Goal: Task Accomplishment & Management: Complete application form

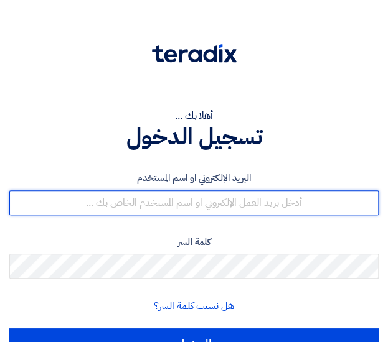
click at [191, 205] on input "text" at bounding box center [193, 202] width 369 height 25
type input "[DOMAIN_NAME][EMAIL_ADDRESS][DOMAIN_NAME]"
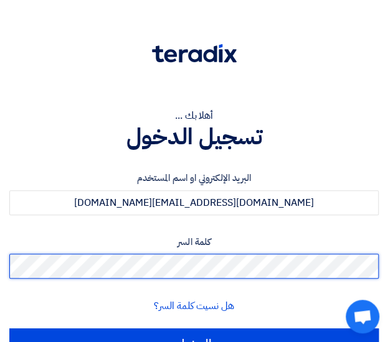
click at [9, 328] on input "الدخول" at bounding box center [193, 343] width 369 height 31
type input "Sign in"
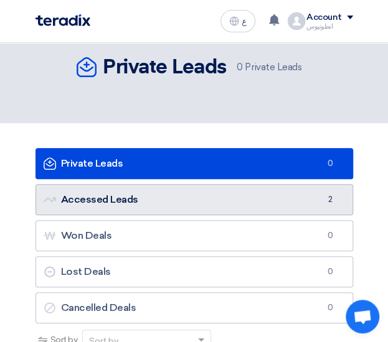
click at [158, 200] on link "Accessed Leads Accessed Leads 2" at bounding box center [193, 199] width 317 height 31
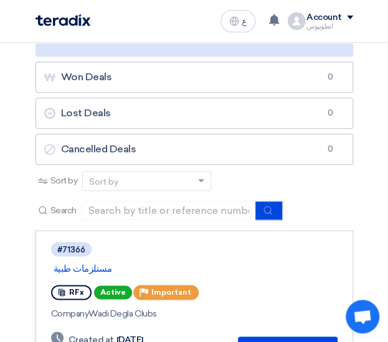
scroll to position [350, 0]
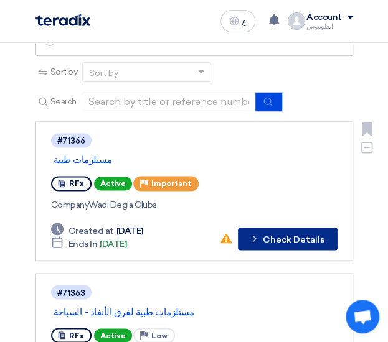
click at [290, 241] on button "Check details Check Details" at bounding box center [288, 239] width 100 height 22
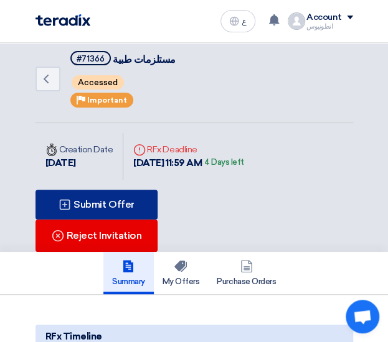
click at [126, 202] on div "Submit Offer" at bounding box center [96, 205] width 123 height 30
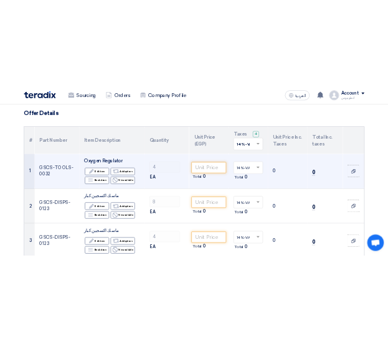
scroll to position [82, 0]
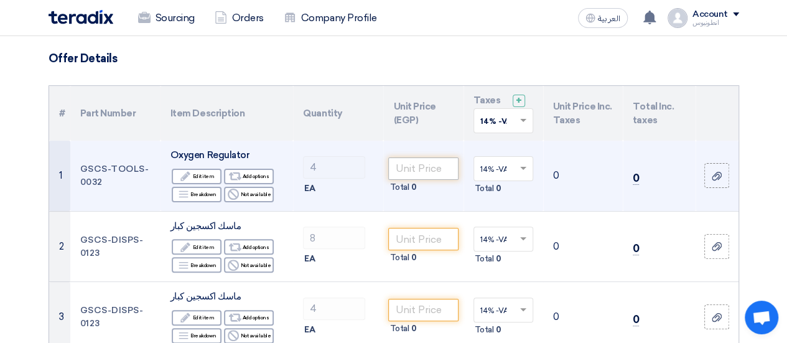
drag, startPoint x: 251, startPoint y: 134, endPoint x: 432, endPoint y: 173, distance: 184.5
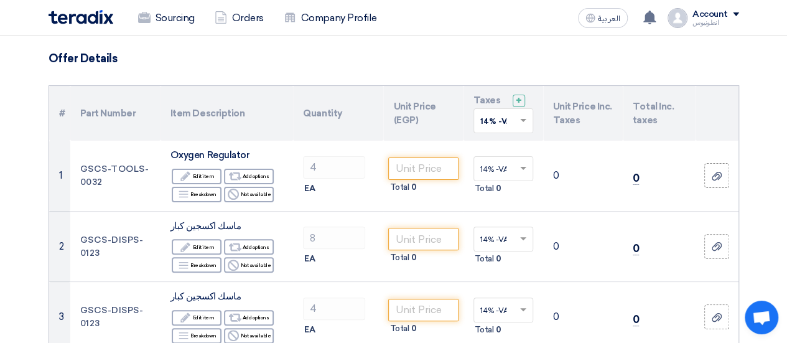
click at [342, 60] on h3 "Offer Details" at bounding box center [394, 59] width 691 height 14
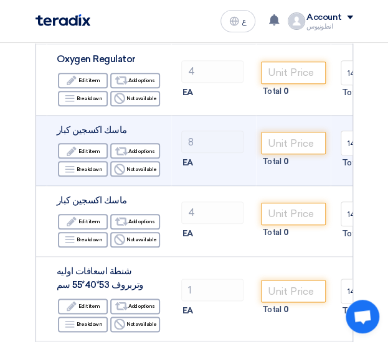
scroll to position [179, 0]
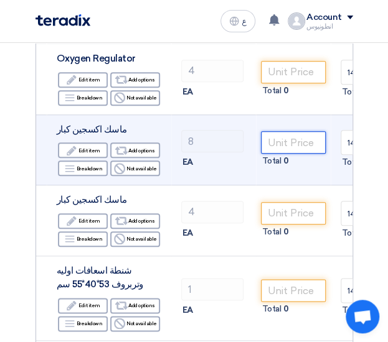
click at [288, 134] on input "number" at bounding box center [293, 142] width 65 height 22
type input "1"
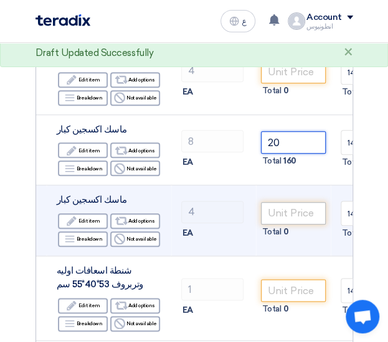
type input "20"
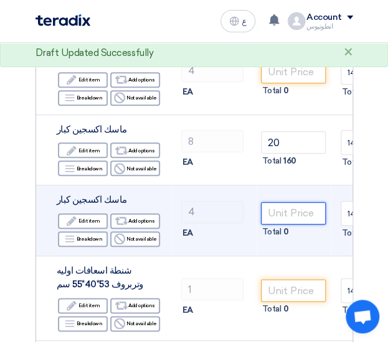
click at [285, 218] on input "number" at bounding box center [293, 213] width 65 height 22
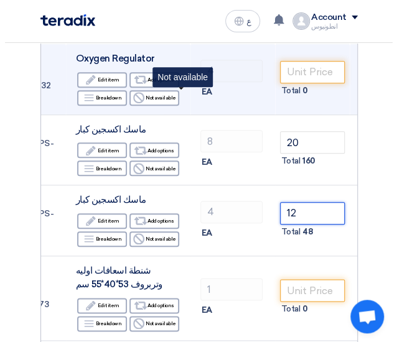
scroll to position [0, 0]
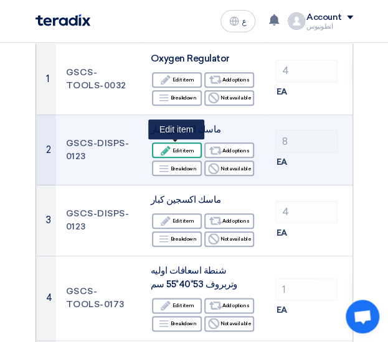
type input "12"
click at [189, 151] on div "Edit Edit item" at bounding box center [177, 150] width 50 height 16
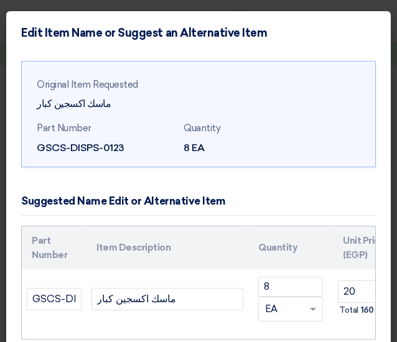
scroll to position [86, 0]
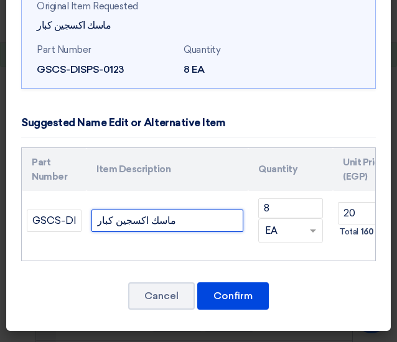
click at [157, 212] on input "ماسك اكسجين كبار" at bounding box center [167, 221] width 152 height 22
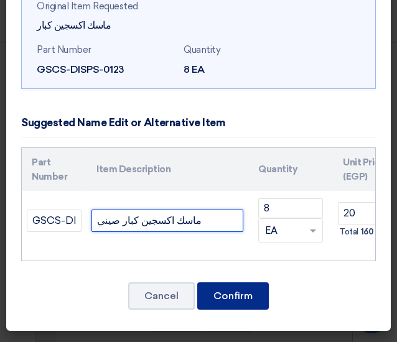
type input "ماسك اكسجين كبار صيني"
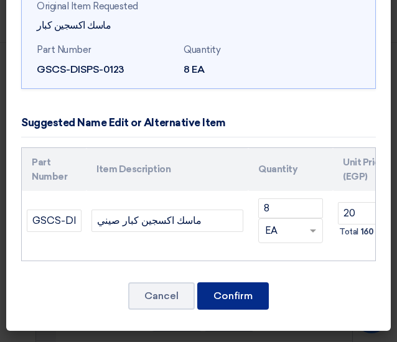
click at [219, 302] on button "Confirm" at bounding box center [233, 295] width 72 height 27
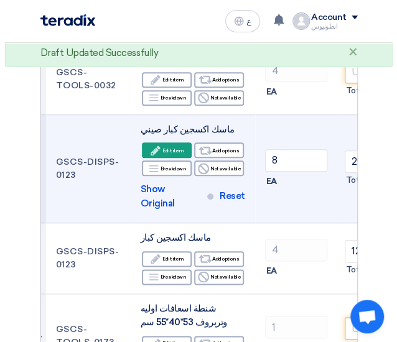
scroll to position [0, 16]
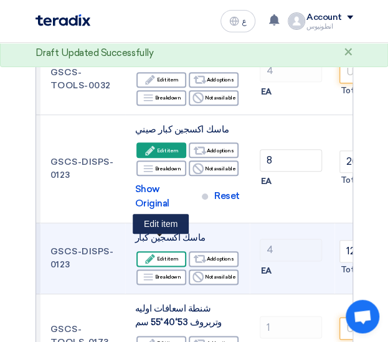
click at [164, 251] on div "Edit Edit item" at bounding box center [161, 259] width 50 height 16
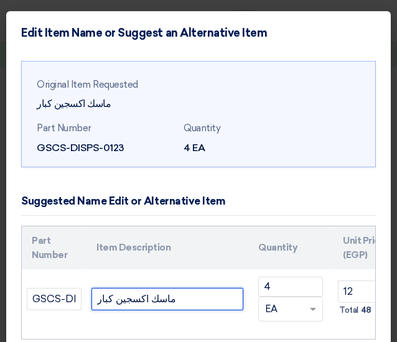
click at [96, 301] on input "ماسك اكسجين كبار" at bounding box center [167, 299] width 152 height 22
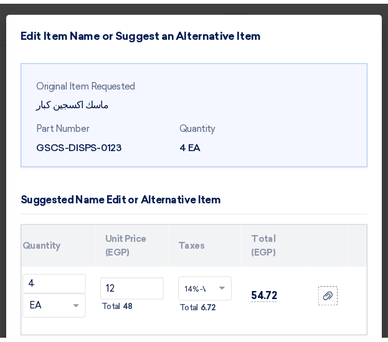
scroll to position [86, 0]
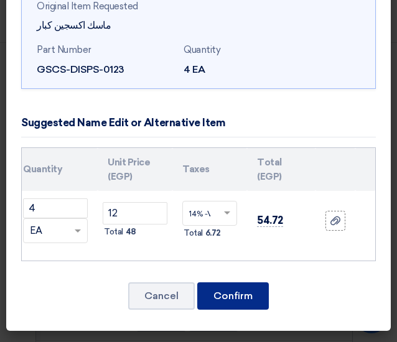
type input "[DEMOGRAPHIC_DATA] اكسجين كبار"
click at [241, 294] on button "Confirm" at bounding box center [233, 295] width 72 height 27
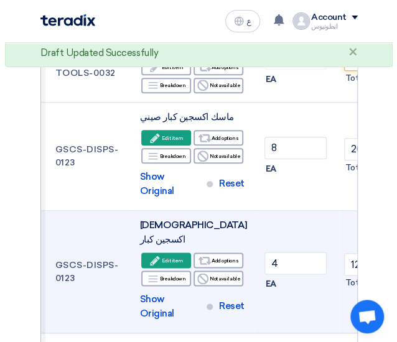
scroll to position [192, 0]
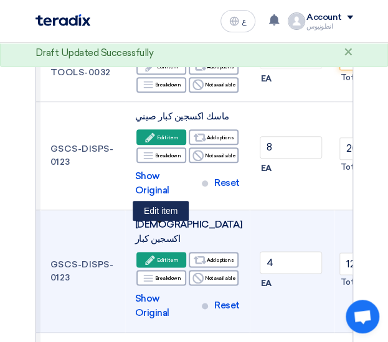
click at [158, 252] on div "Edit Edit item" at bounding box center [161, 260] width 50 height 16
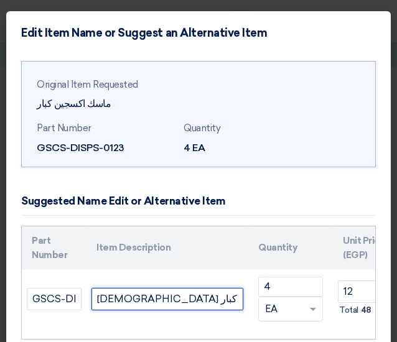
click at [180, 299] on input "[DEMOGRAPHIC_DATA] اكسجين كبار" at bounding box center [167, 299] width 152 height 22
click at [159, 299] on input "[DEMOGRAPHIC_DATA] اكسجين كبار" at bounding box center [167, 299] width 152 height 22
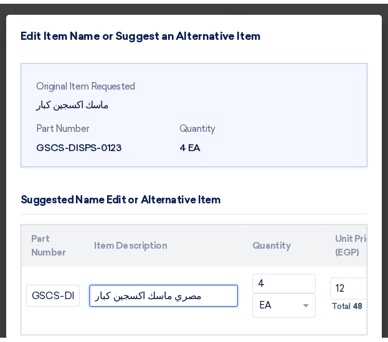
scroll to position [86, 0]
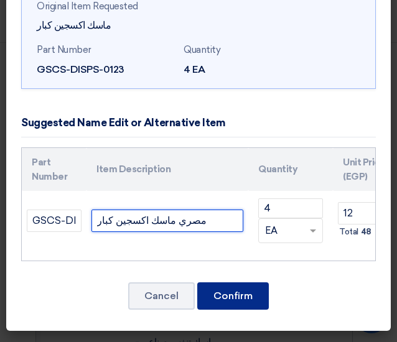
type input "مصري ماسك اكسجين كبار"
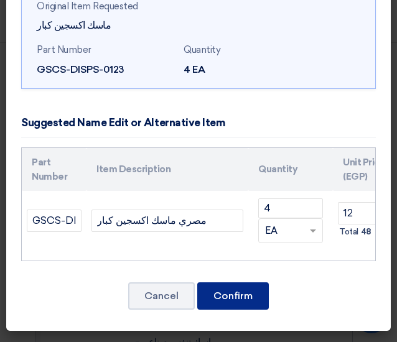
click at [238, 292] on button "Confirm" at bounding box center [233, 295] width 72 height 27
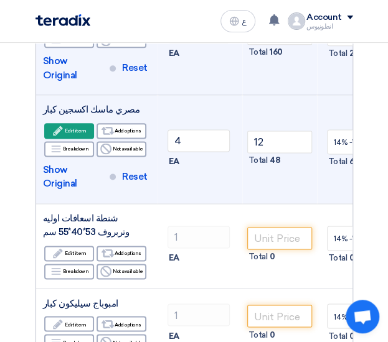
scroll to position [0, 130]
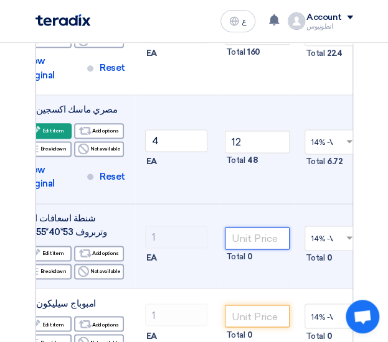
click at [263, 227] on input "number" at bounding box center [257, 238] width 65 height 22
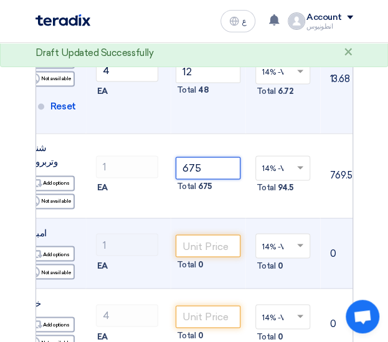
scroll to position [0, 182]
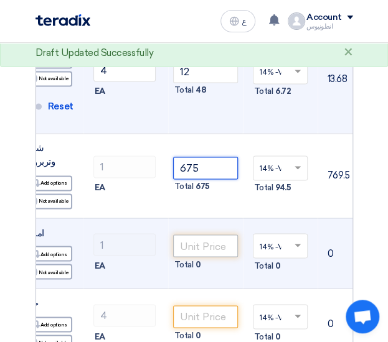
type input "675"
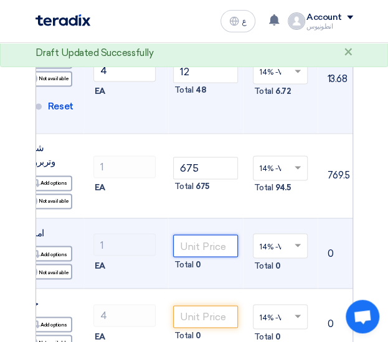
click at [195, 235] on input "number" at bounding box center [205, 246] width 65 height 22
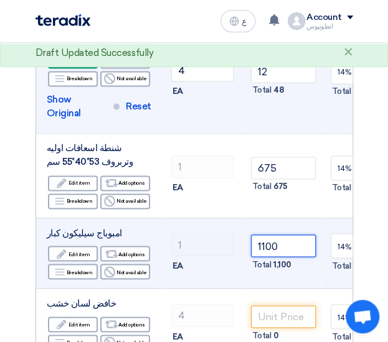
scroll to position [0, 105]
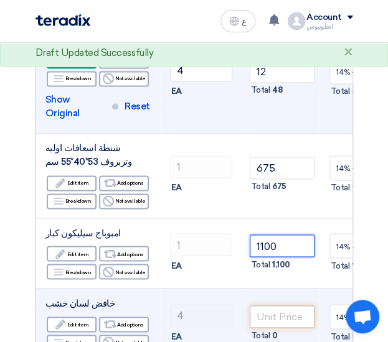
type input "1100"
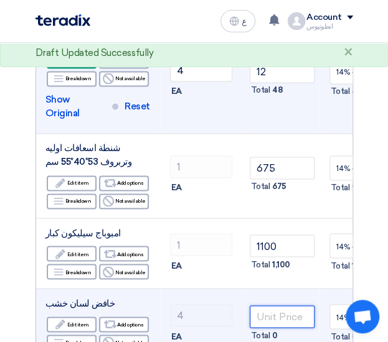
click at [281, 305] on input "number" at bounding box center [281, 316] width 65 height 22
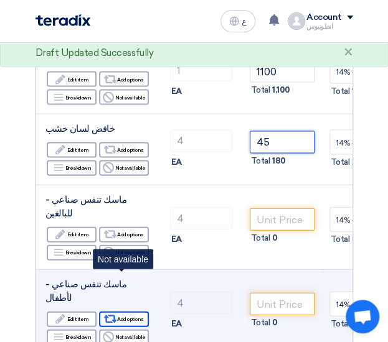
scroll to position [666, 0]
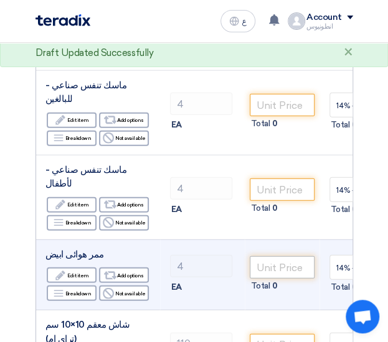
type input "45"
click at [278, 256] on input "number" at bounding box center [281, 267] width 65 height 22
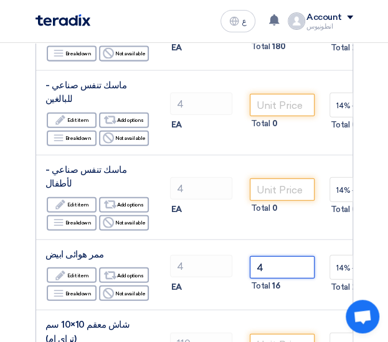
type input "4"
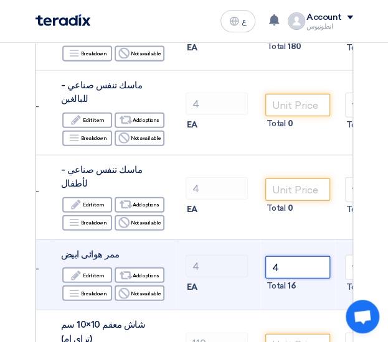
scroll to position [0, 84]
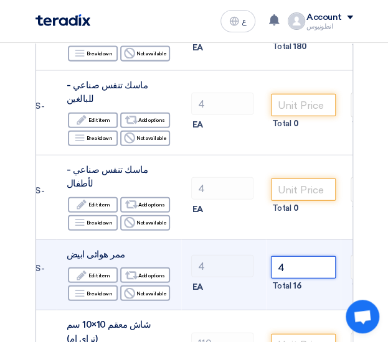
click at [291, 256] on input "4" at bounding box center [303, 267] width 65 height 22
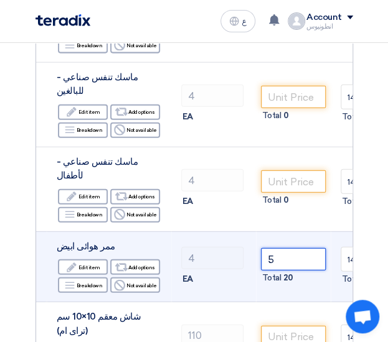
scroll to position [699, 0]
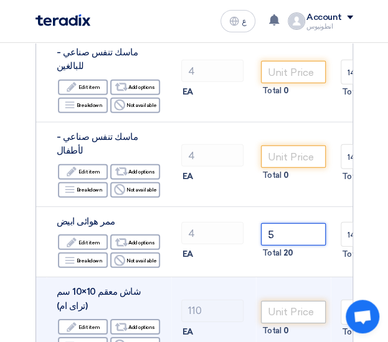
type input "5"
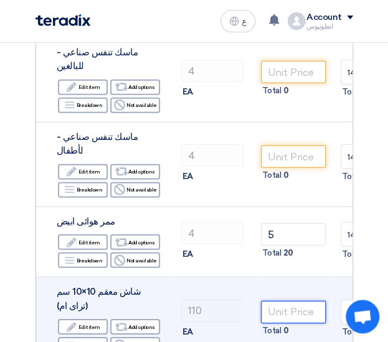
click at [271, 301] on input "number" at bounding box center [293, 312] width 65 height 22
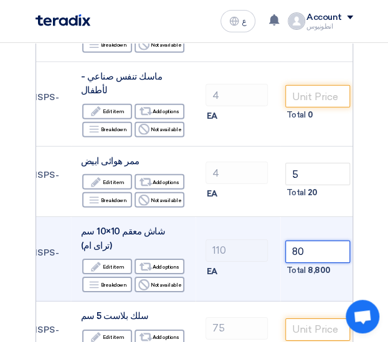
scroll to position [760, 0]
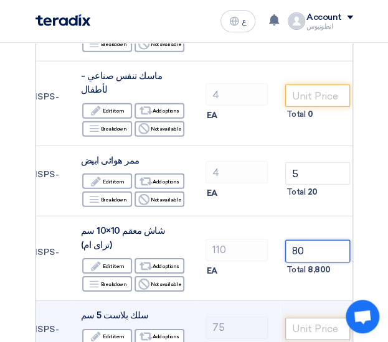
type input "80"
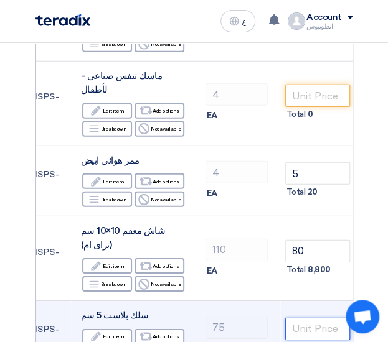
click at [299, 318] on input "number" at bounding box center [317, 329] width 65 height 22
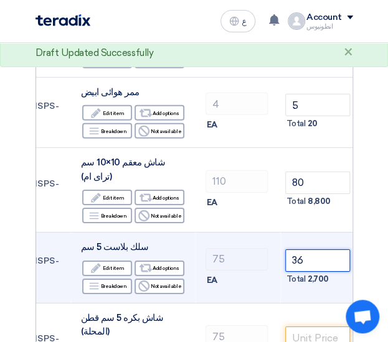
scroll to position [829, 0]
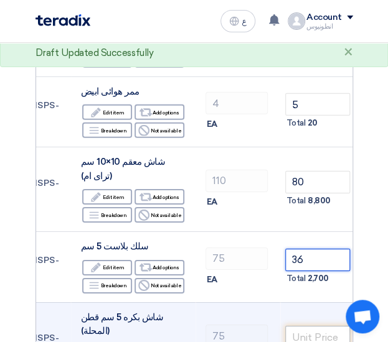
type input "36"
click at [316, 326] on input "number" at bounding box center [317, 337] width 65 height 22
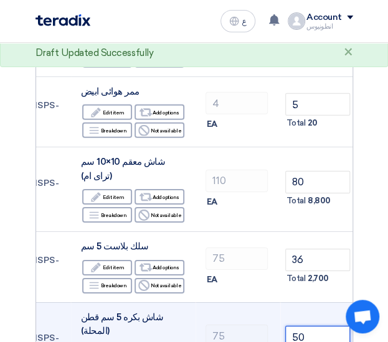
scroll to position [908, 0]
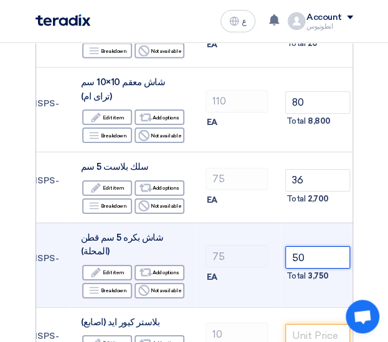
type input "50"
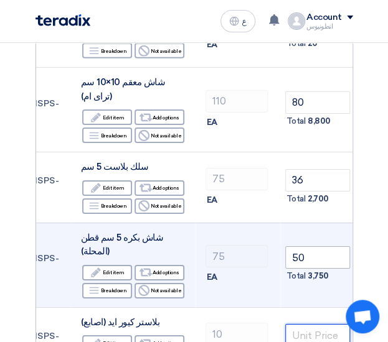
click at [316, 324] on input "number" at bounding box center [317, 335] width 65 height 22
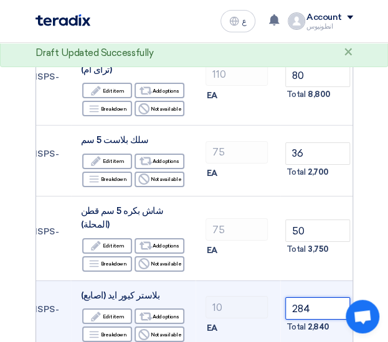
scroll to position [918, 0]
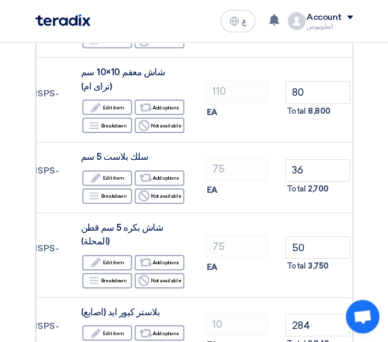
click at [358, 218] on div "Offer Details # Part Number Item Description Quantity Unit Price (EGP) Taxes + …" at bounding box center [194, 244] width 336 height 2059
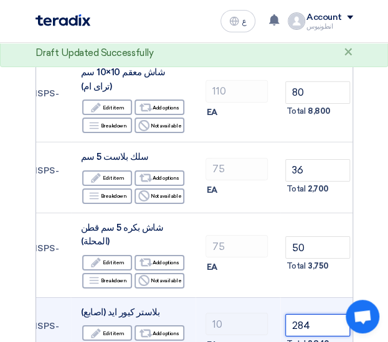
click at [310, 314] on input "284" at bounding box center [317, 325] width 65 height 22
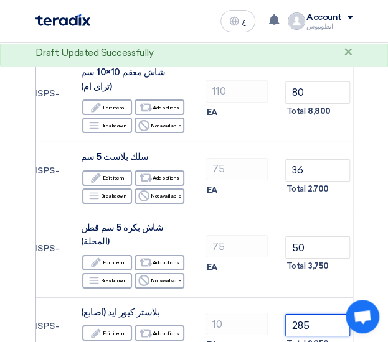
type input "285"
click at [367, 235] on section "Offer Details # Part Number Item Description Quantity Unit Price (EGP) Taxes + …" at bounding box center [194, 253] width 388 height 2124
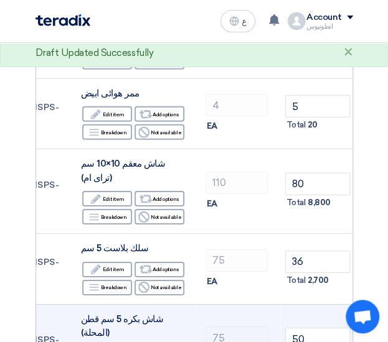
scroll to position [826, 0]
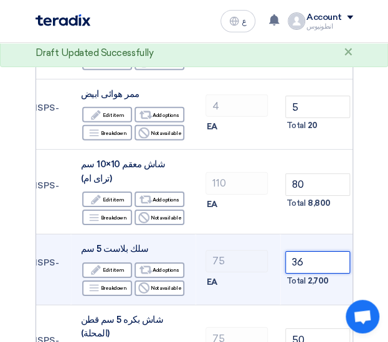
click at [313, 251] on input "36" at bounding box center [317, 262] width 65 height 22
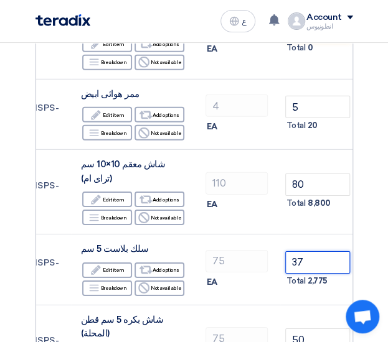
type input "37"
click at [379, 191] on section "Offer Details # Part Number Item Description Quantity Unit Price (EGP) Taxes + …" at bounding box center [194, 345] width 388 height 2124
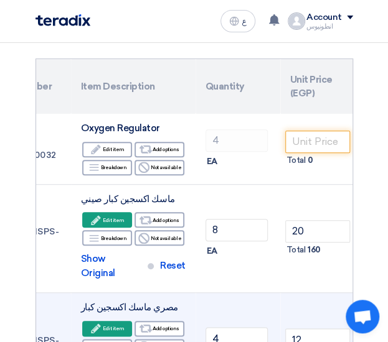
scroll to position [0, 0]
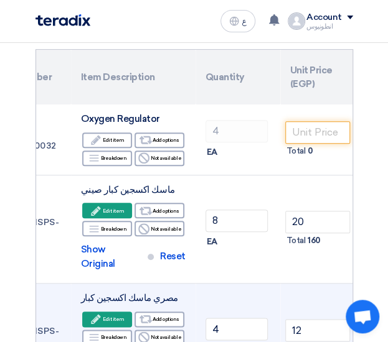
scroll to position [119, 0]
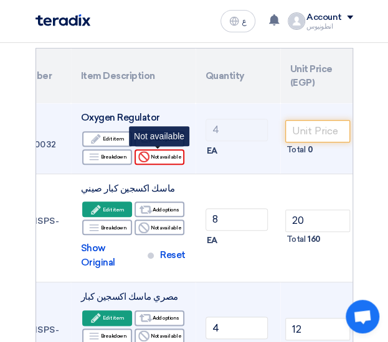
click at [146, 157] on use at bounding box center [143, 156] width 11 height 11
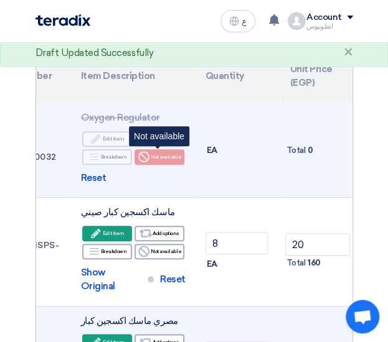
click at [146, 157] on use at bounding box center [143, 156] width 11 height 11
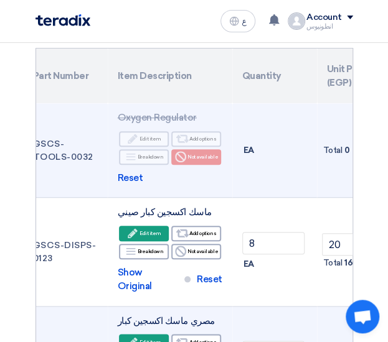
scroll to position [0, 30]
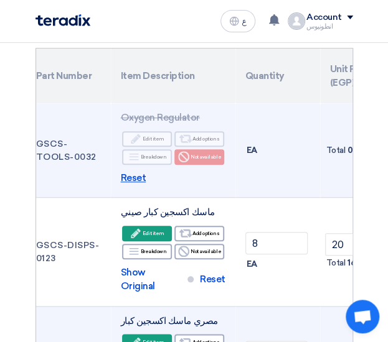
click at [132, 180] on span "Reset" at bounding box center [134, 178] width 26 height 14
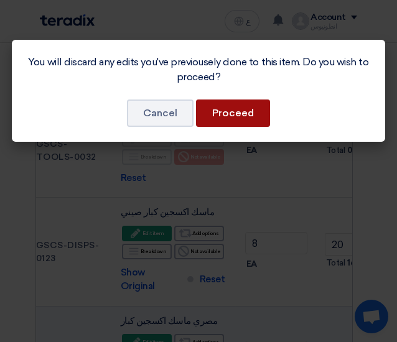
click at [236, 103] on button "Proceed" at bounding box center [233, 113] width 74 height 27
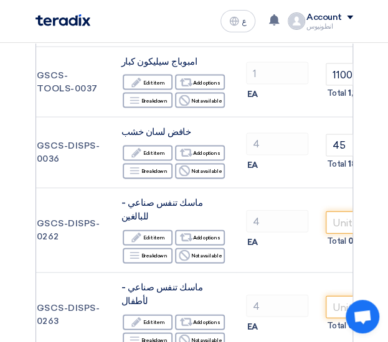
scroll to position [0, 29]
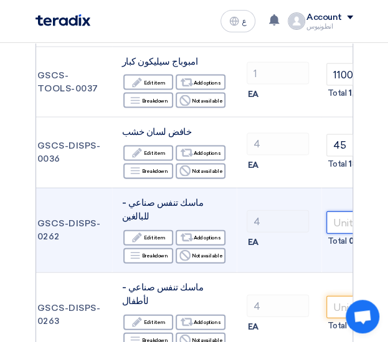
click at [345, 211] on input "number" at bounding box center [358, 222] width 65 height 22
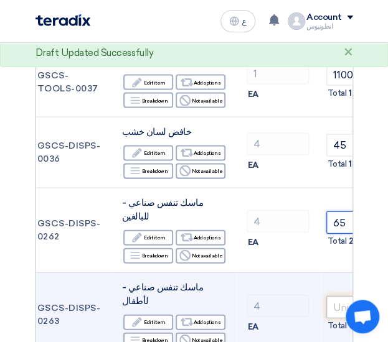
type input "65"
click at [342, 296] on input "number" at bounding box center [358, 307] width 65 height 22
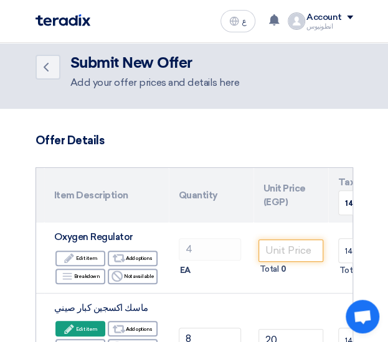
scroll to position [0, 97]
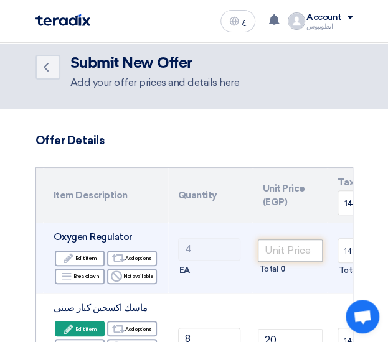
type input "220"
click at [273, 252] on input "number" at bounding box center [290, 251] width 65 height 22
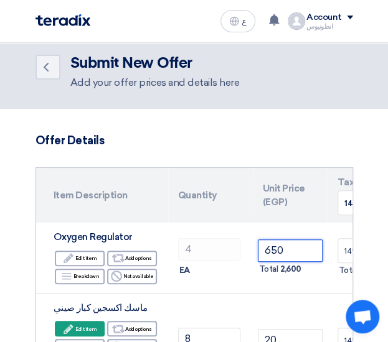
type input "650"
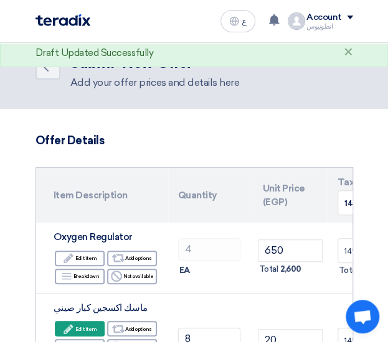
click at [263, 142] on h3 "Offer Details" at bounding box center [193, 141] width 317 height 14
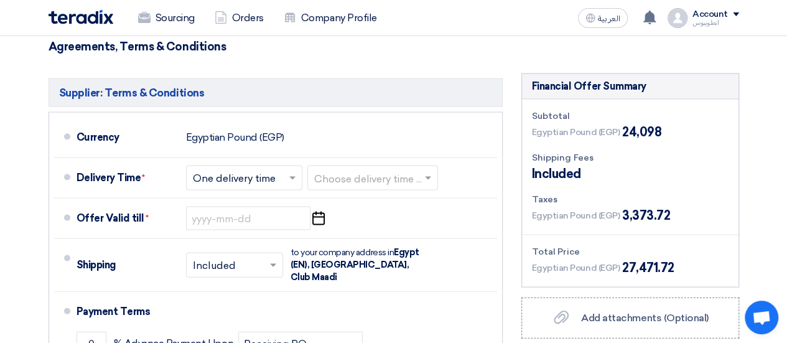
scroll to position [1211, 0]
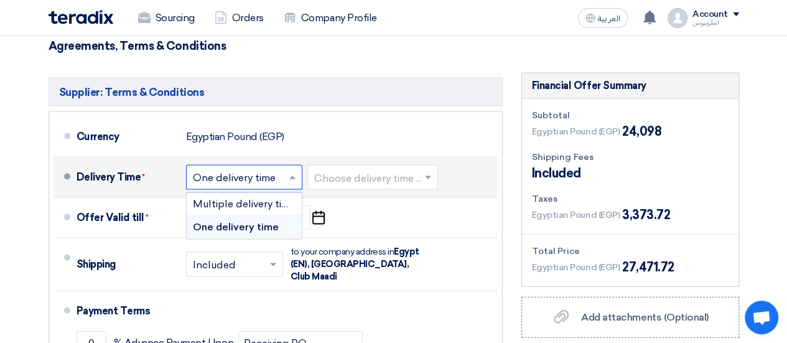
click at [291, 171] on span at bounding box center [294, 177] width 16 height 12
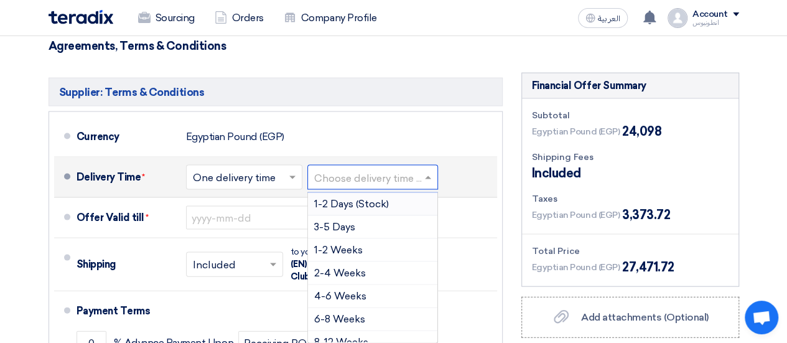
click at [357, 170] on input "text" at bounding box center [373, 179] width 118 height 18
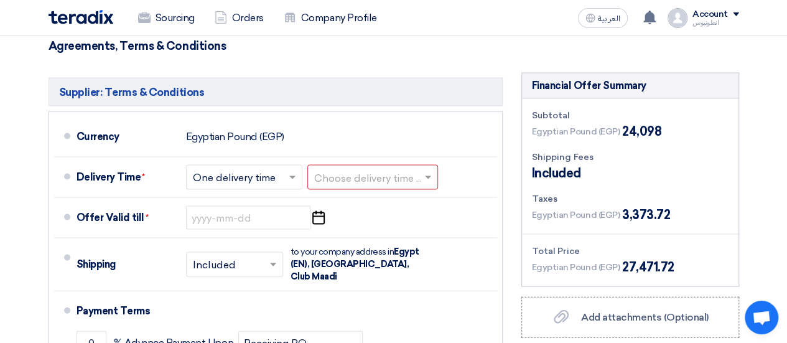
click at [387, 78] on h5 "Supplier: Terms & Conditions" at bounding box center [276, 92] width 454 height 29
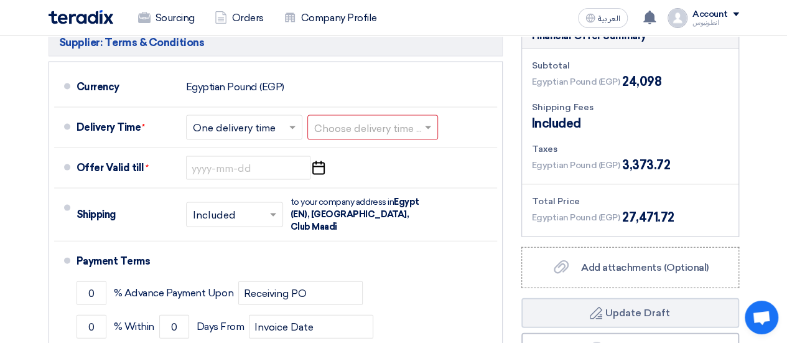
scroll to position [1262, 0]
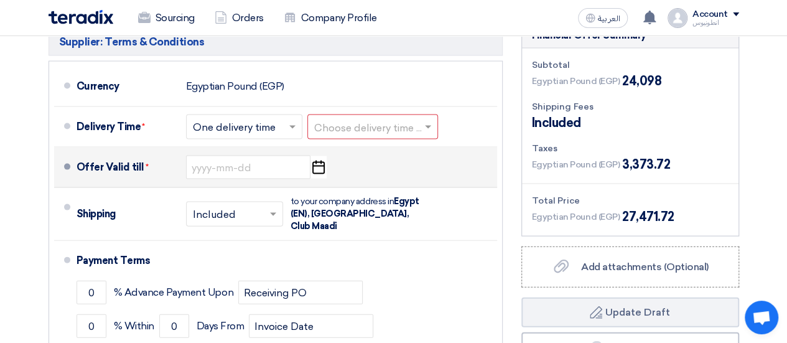
click at [320, 156] on icon "Pick a date" at bounding box center [318, 167] width 17 height 22
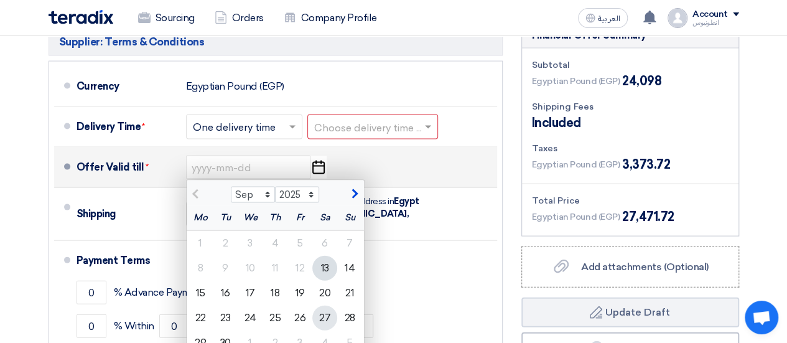
click at [321, 305] on div "27" at bounding box center [324, 317] width 25 height 25
type input "[DATE]"
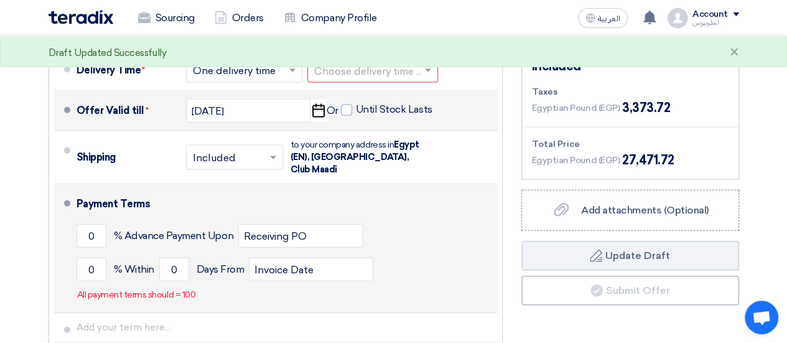
scroll to position [1319, 0]
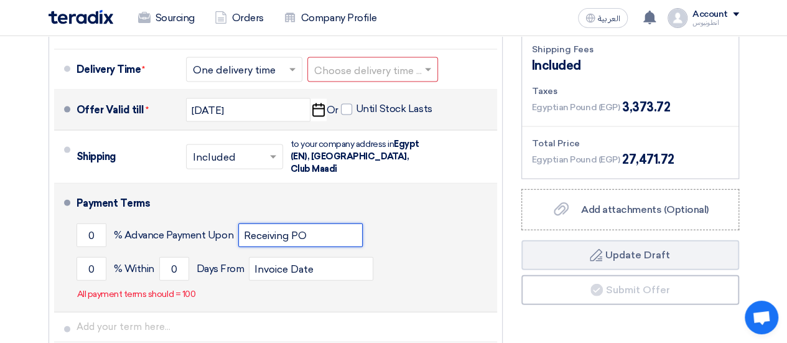
click at [323, 223] on input "Receiving PO" at bounding box center [300, 235] width 124 height 24
click at [347, 189] on div "Payment Terms" at bounding box center [280, 204] width 406 height 30
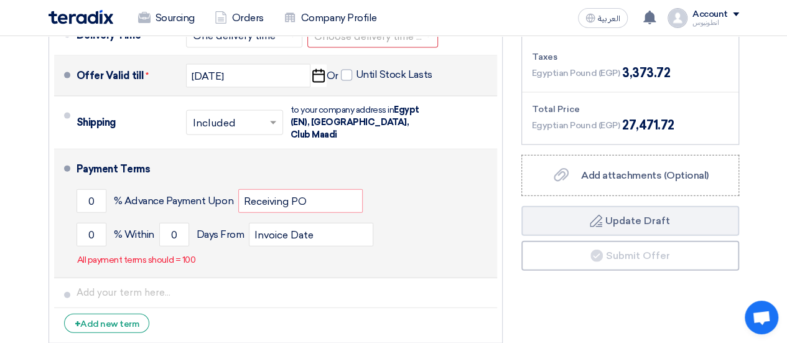
scroll to position [1354, 0]
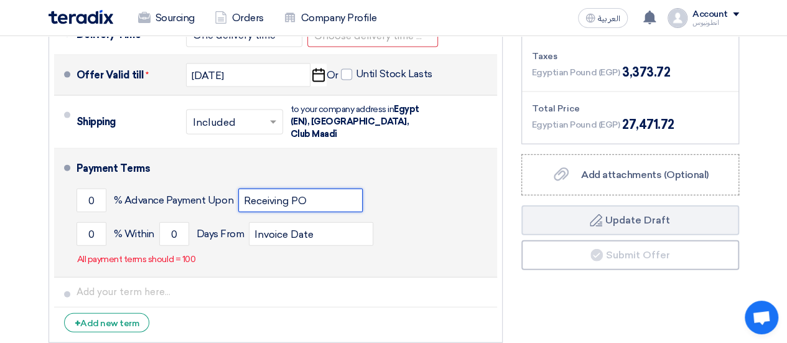
drag, startPoint x: 309, startPoint y: 154, endPoint x: 271, endPoint y: 161, distance: 38.7
click at [271, 189] on input "Receiving PO" at bounding box center [300, 201] width 124 height 24
click at [284, 189] on input "Receiving PO" at bounding box center [300, 201] width 124 height 24
click at [315, 189] on input "Receiving PO" at bounding box center [300, 201] width 124 height 24
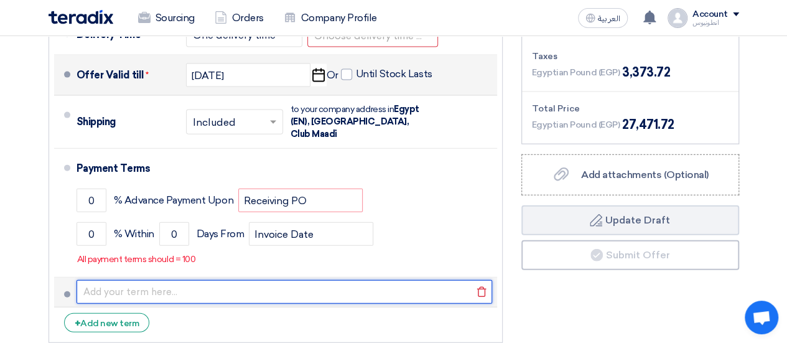
click at [124, 280] on input "text" at bounding box center [285, 292] width 416 height 24
click at [173, 280] on input "text" at bounding box center [285, 292] width 416 height 24
type input "}"
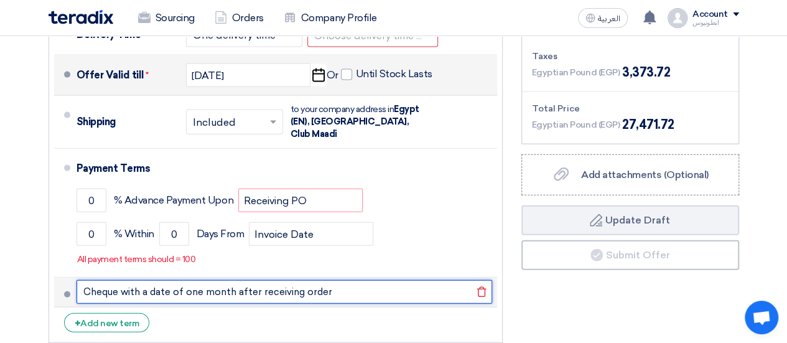
click at [248, 280] on input "Cheque with a date of one month after receiving order" at bounding box center [285, 292] width 416 height 24
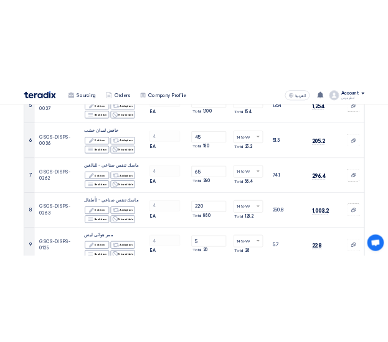
scroll to position [0, 0]
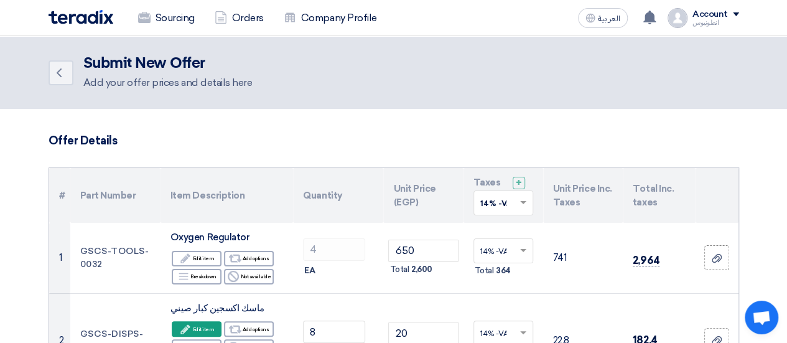
type input "Cheque with a date of one month upon receiving order"
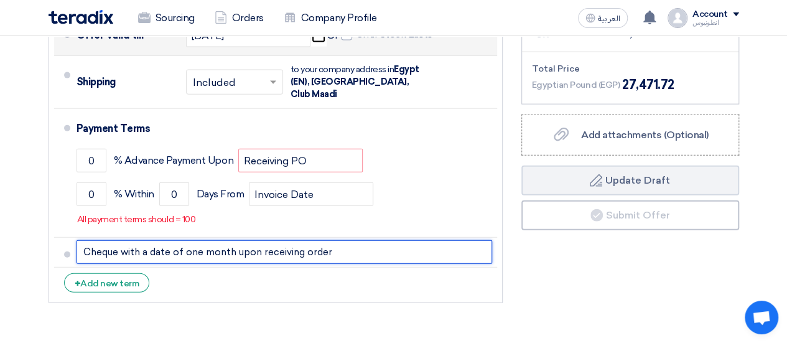
scroll to position [1391, 0]
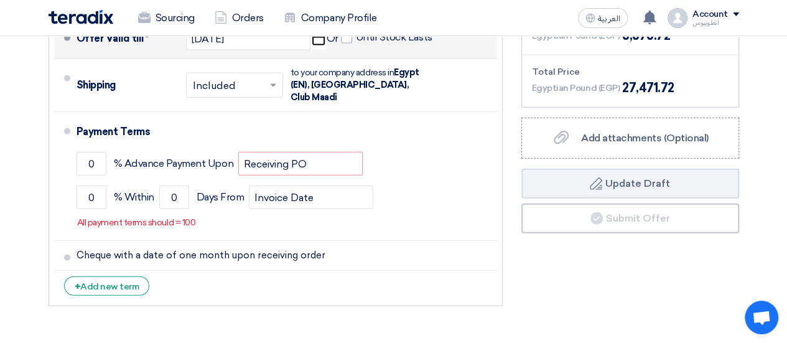
click at [387, 262] on div "Financial Offer Summary Subtotal Egyptian Pound (EGP) 24,098 Shipping Fees" at bounding box center [630, 103] width 236 height 419
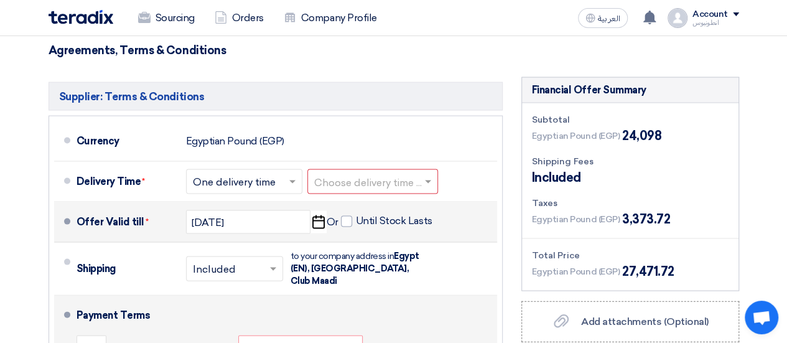
scroll to position [1206, 0]
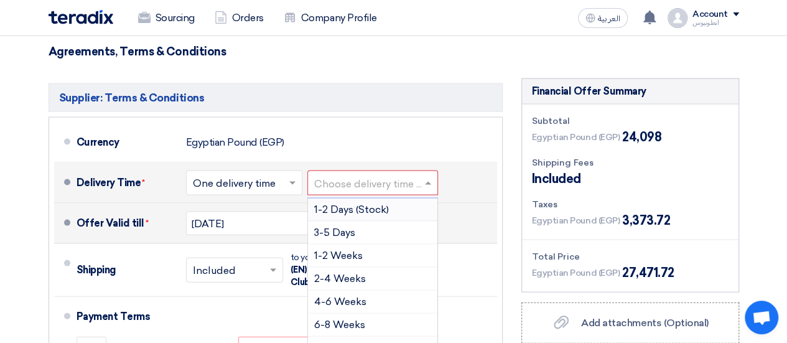
click at [387, 175] on input "text" at bounding box center [373, 184] width 118 height 18
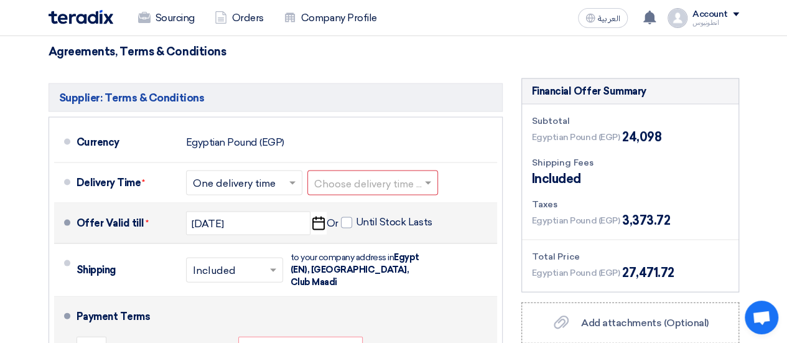
click at [179, 302] on div "Payment Terms" at bounding box center [280, 317] width 406 height 30
click at [312, 337] on input "Receiving PO" at bounding box center [300, 349] width 124 height 24
click at [345, 302] on div "Payment Terms" at bounding box center [280, 317] width 406 height 30
click at [304, 302] on div "Payment Terms" at bounding box center [280, 317] width 406 height 30
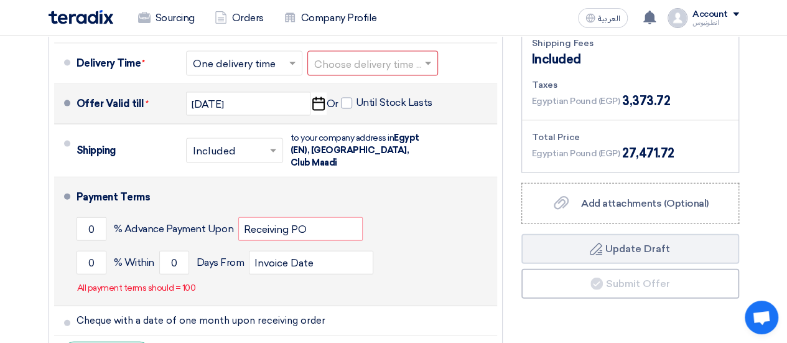
scroll to position [1326, 0]
drag, startPoint x: 93, startPoint y: 186, endPoint x: 85, endPoint y: 186, distance: 8.7
click at [85, 217] on input "0" at bounding box center [92, 229] width 30 height 24
drag, startPoint x: 307, startPoint y: 187, endPoint x: 228, endPoint y: 193, distance: 79.9
click at [228, 212] on div "0 % Advance Payment Upon Receiving PO" at bounding box center [285, 229] width 416 height 34
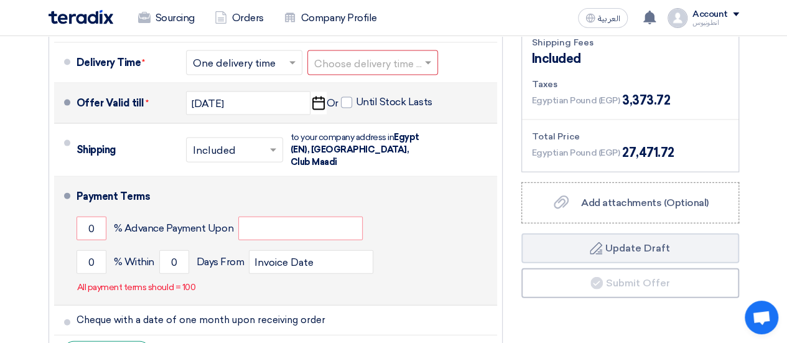
click at [311, 182] on div "Payment Terms" at bounding box center [280, 197] width 406 height 30
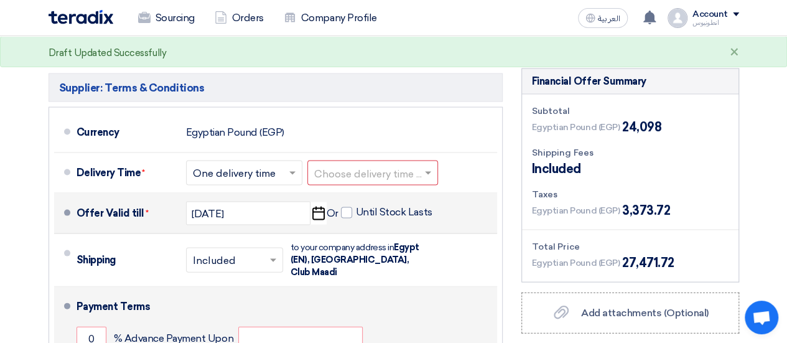
scroll to position [1216, 0]
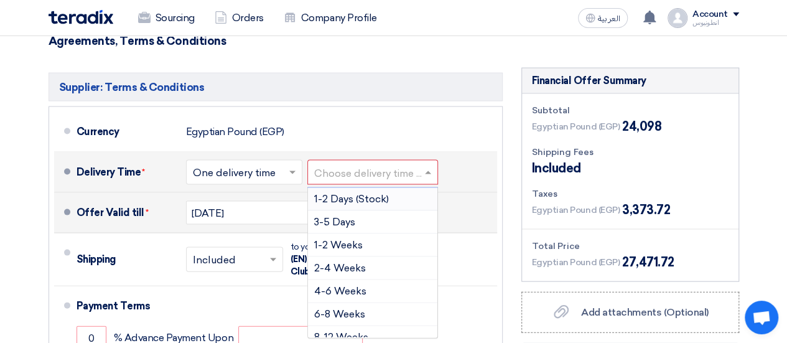
click at [365, 165] on input "text" at bounding box center [373, 174] width 118 height 18
click at [387, 234] on div "1-2 Weeks" at bounding box center [372, 245] width 129 height 23
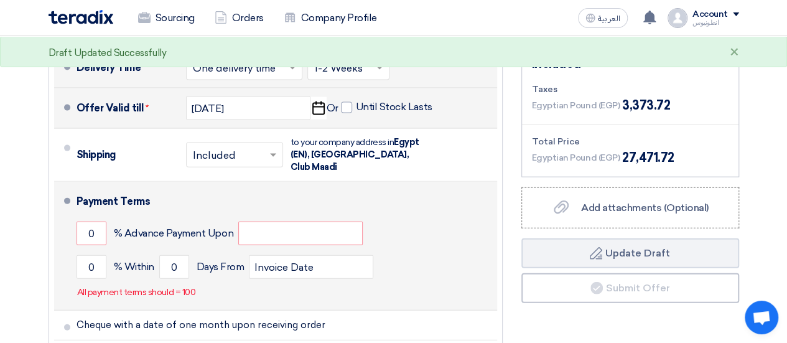
scroll to position [1321, 0]
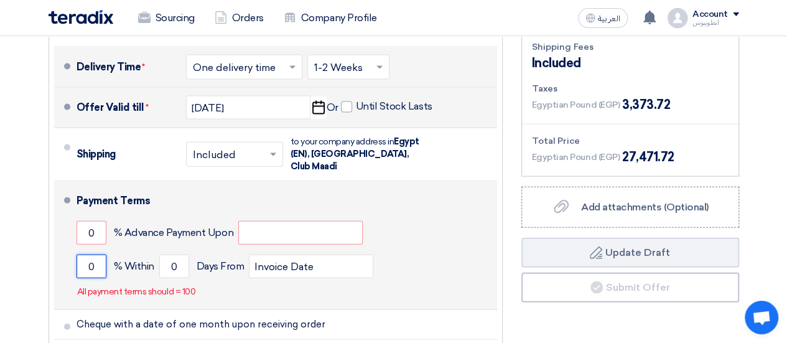
drag, startPoint x: 93, startPoint y: 222, endPoint x: 76, endPoint y: 221, distance: 17.5
click at [77, 254] on input "0" at bounding box center [92, 266] width 30 height 24
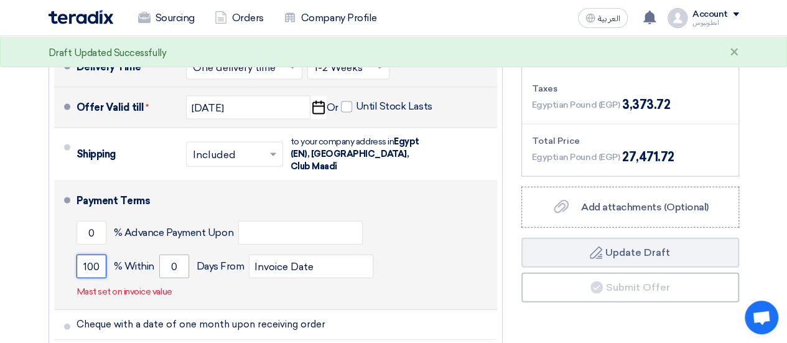
type input "100"
drag, startPoint x: 175, startPoint y: 222, endPoint x: 167, endPoint y: 222, distance: 8.1
click at [167, 254] on input "0" at bounding box center [174, 266] width 30 height 24
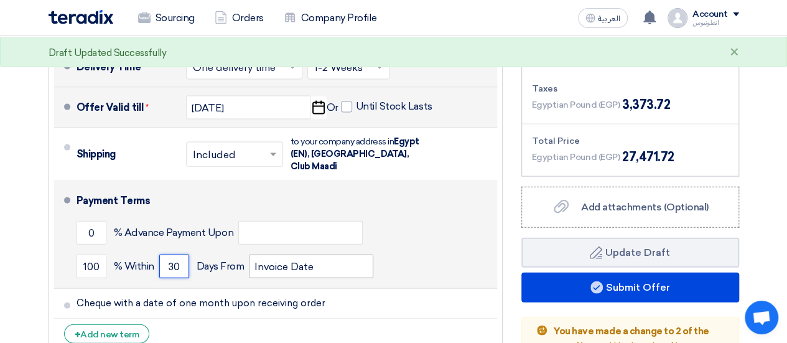
type input "30"
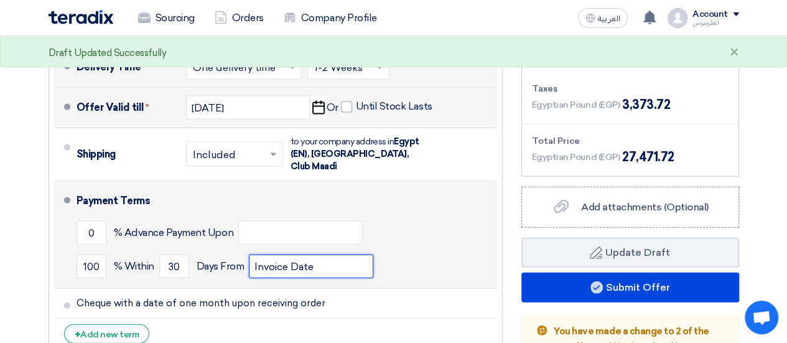
drag, startPoint x: 326, startPoint y: 222, endPoint x: 246, endPoint y: 225, distance: 79.7
click at [246, 249] on div "100 % [DATE] From Invoice Date" at bounding box center [285, 266] width 416 height 34
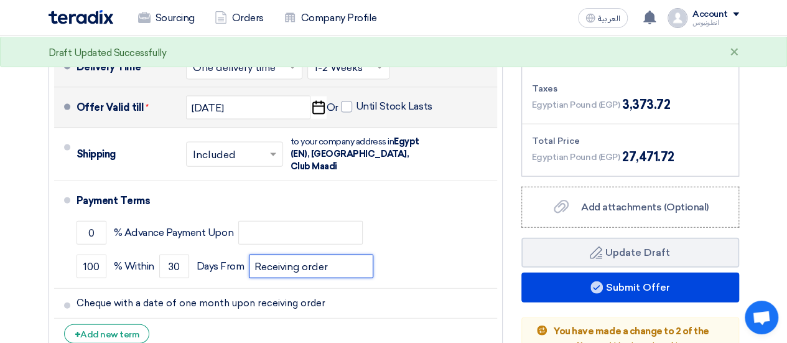
type input "Receiving order"
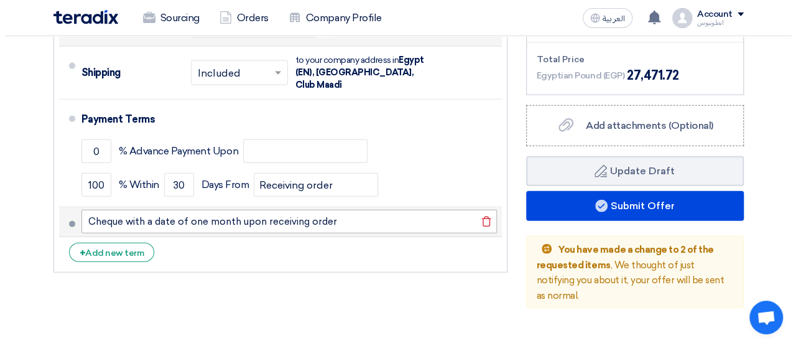
scroll to position [1402, 0]
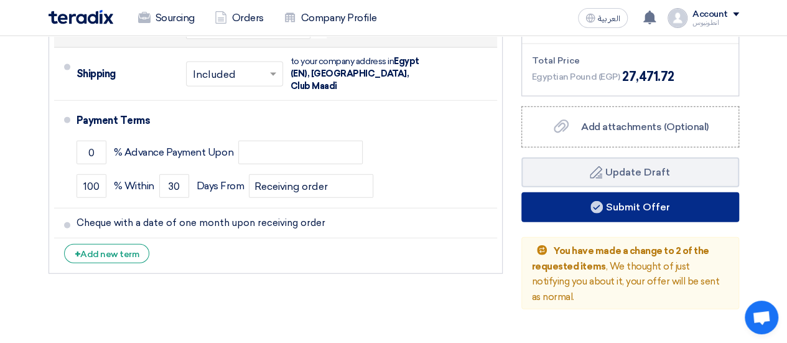
click at [387, 192] on button "Submit Offer" at bounding box center [630, 207] width 218 height 30
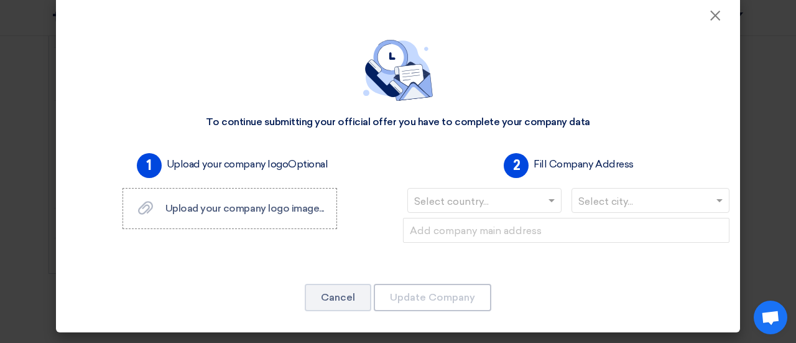
scroll to position [0, 0]
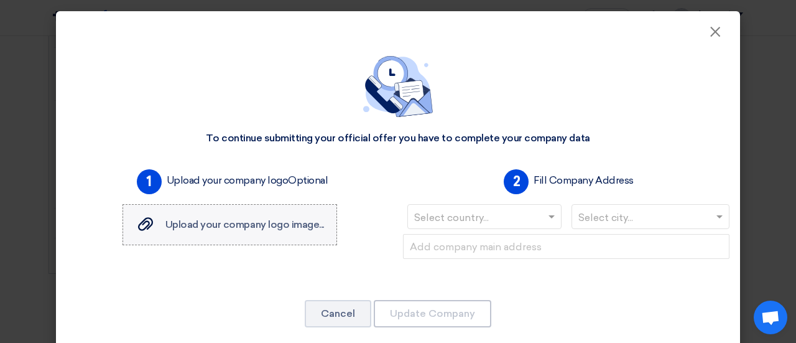
click at [230, 222] on span "Upload your company logo image..." at bounding box center [244, 224] width 159 height 12
click at [0, 0] on input "Upload your company logo image... Upload your company logo image..." at bounding box center [0, 0] width 0 height 0
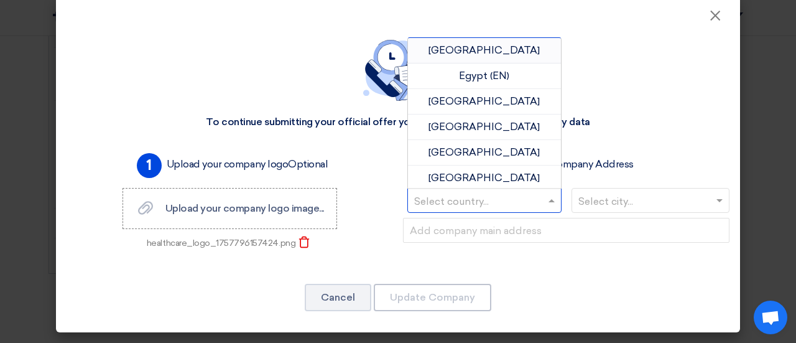
click at [387, 195] on input "text" at bounding box center [478, 202] width 128 height 21
click at [387, 47] on span "[GEOGRAPHIC_DATA]" at bounding box center [484, 50] width 111 height 12
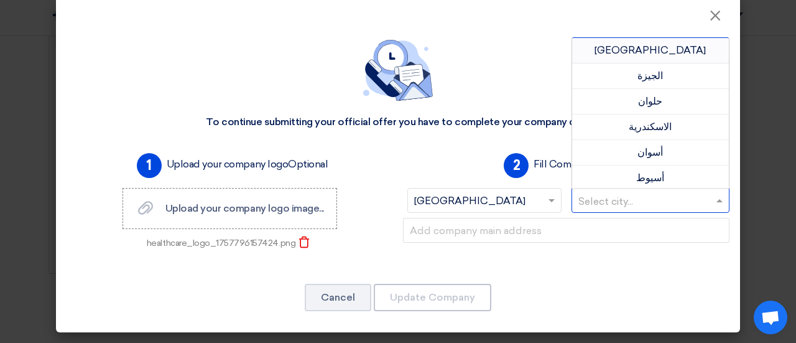
click at [387, 195] on input "text" at bounding box center [645, 202] width 133 height 21
click at [387, 50] on span "[GEOGRAPHIC_DATA]" at bounding box center [650, 50] width 111 height 12
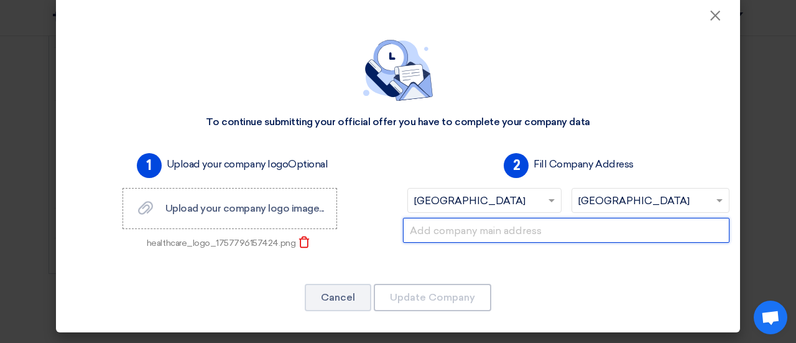
click at [387, 231] on input "text" at bounding box center [566, 230] width 327 height 25
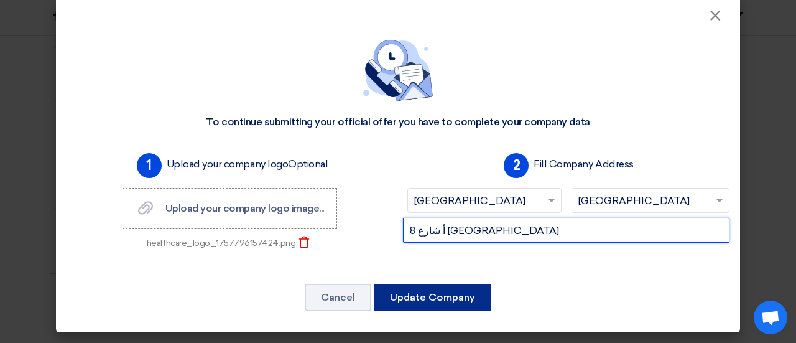
type input "8 أ شارع [GEOGRAPHIC_DATA]"
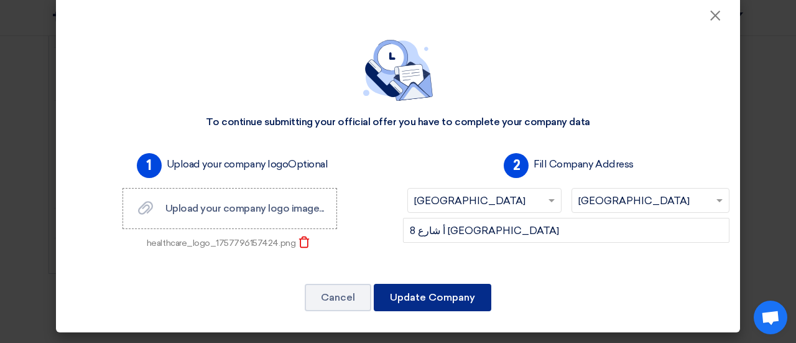
click at [387, 292] on button "Update Company" at bounding box center [433, 297] width 118 height 27
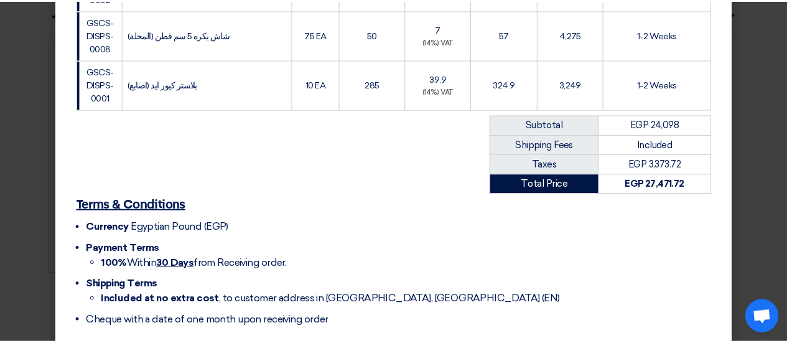
scroll to position [862, 0]
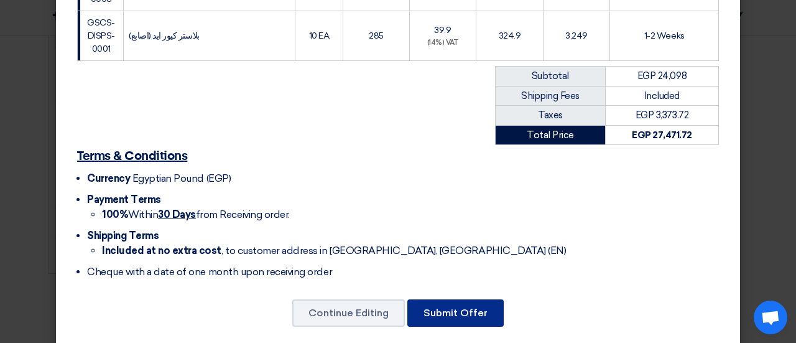
click at [387, 299] on button "Submit Offer" at bounding box center [456, 312] width 96 height 27
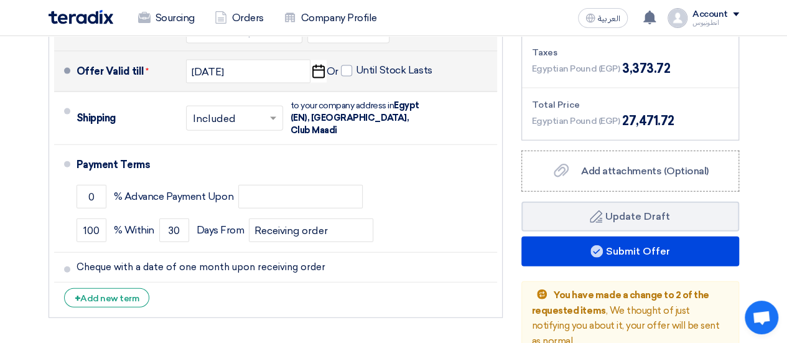
scroll to position [1355, 0]
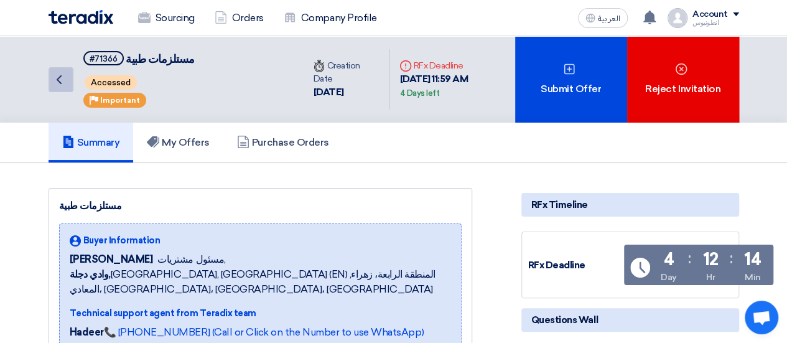
click at [60, 73] on icon "Back" at bounding box center [59, 79] width 15 height 15
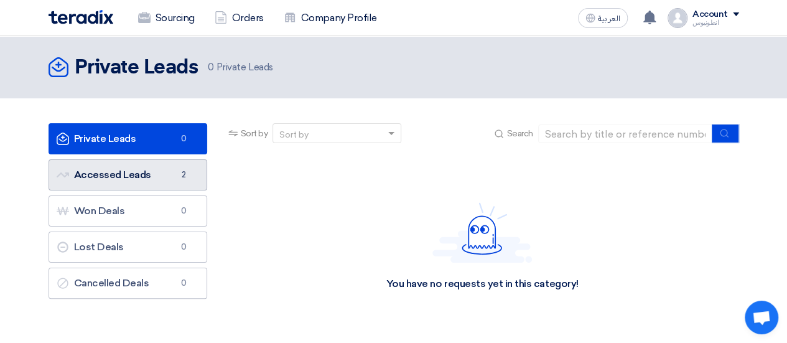
click at [153, 170] on link "Accessed Leads Accessed Leads 2" at bounding box center [128, 174] width 159 height 31
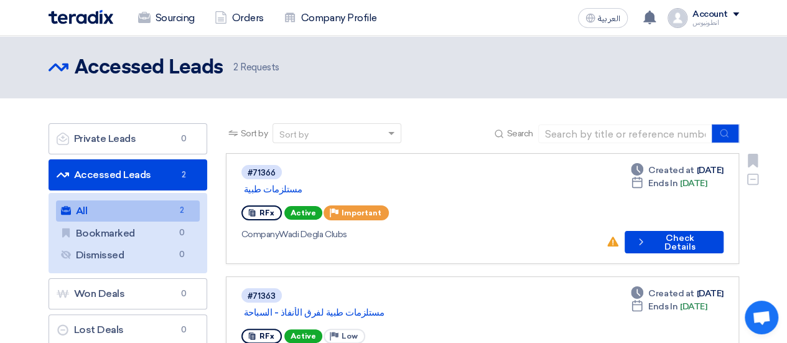
scroll to position [134, 0]
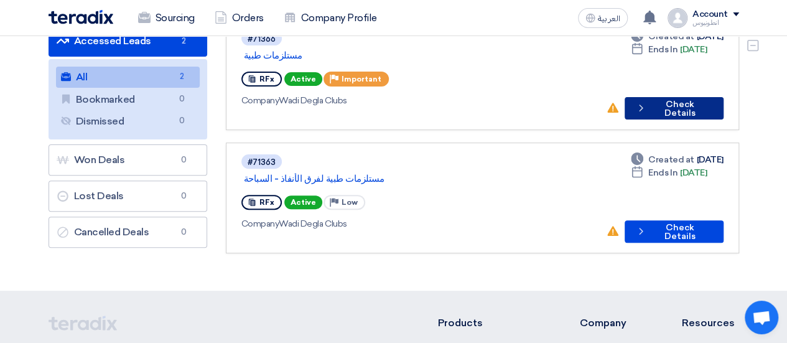
click at [669, 99] on button "Check details Check Details" at bounding box center [674, 108] width 98 height 22
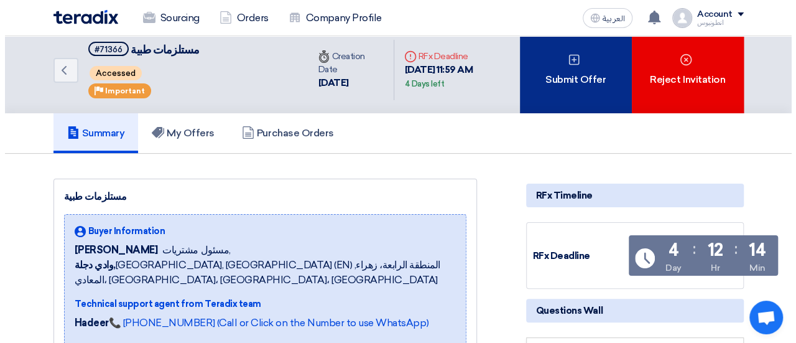
scroll to position [6, 0]
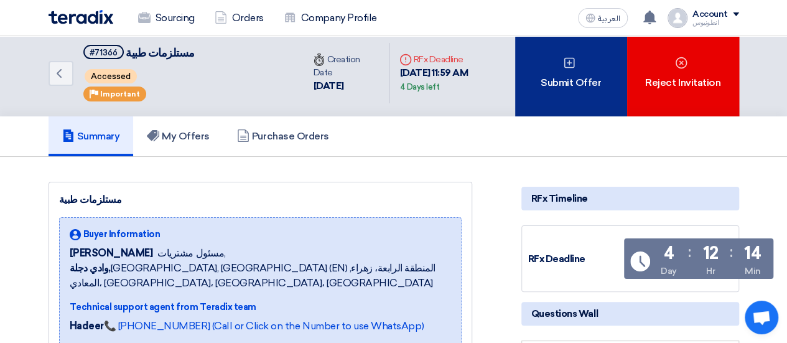
click at [587, 66] on div "Submit Offer" at bounding box center [571, 73] width 112 height 86
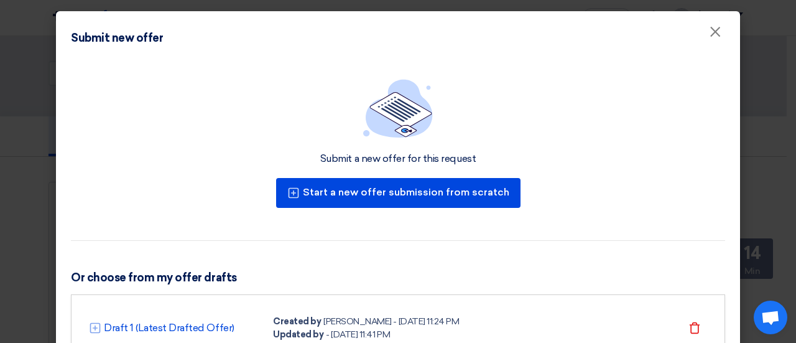
scroll to position [61, 0]
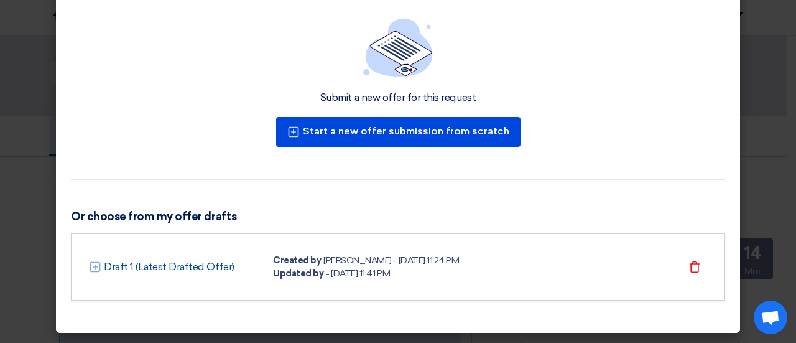
click at [162, 266] on link "Draft 1 (Latest Drafted Offer)" at bounding box center [169, 266] width 131 height 15
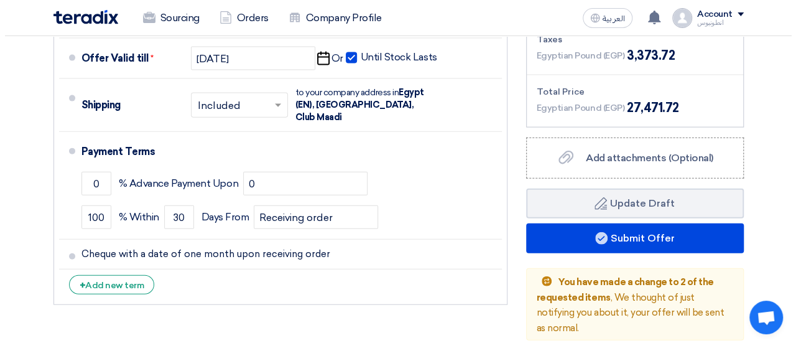
scroll to position [1371, 0]
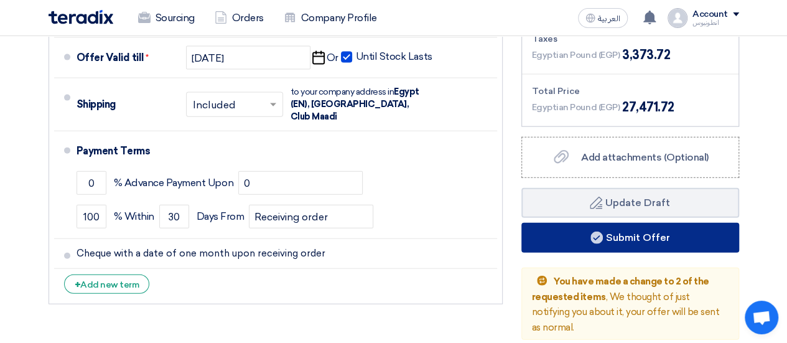
click at [580, 223] on button "Submit Offer" at bounding box center [630, 238] width 218 height 30
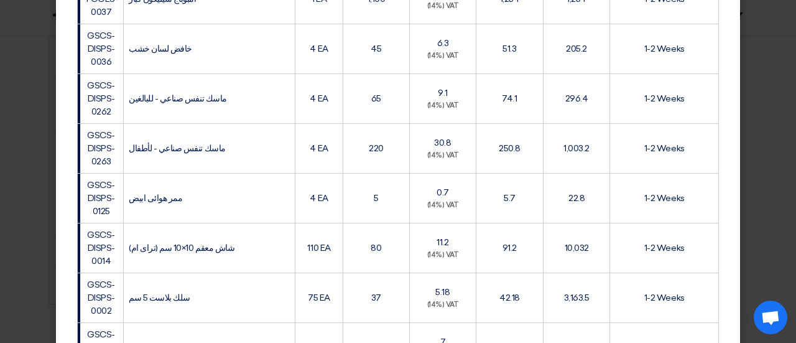
scroll to position [862, 0]
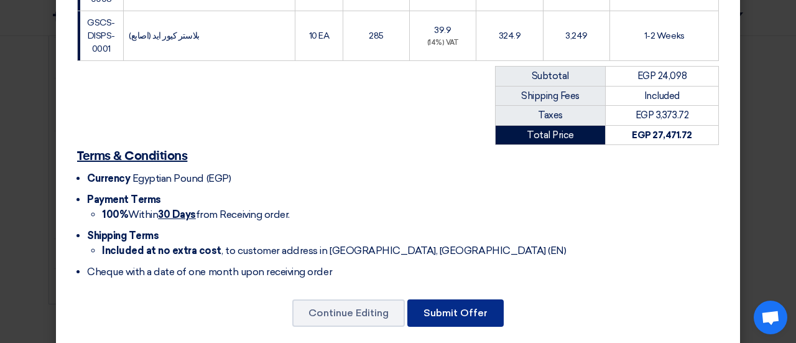
click at [450, 299] on button "Submit Offer" at bounding box center [456, 312] width 96 height 27
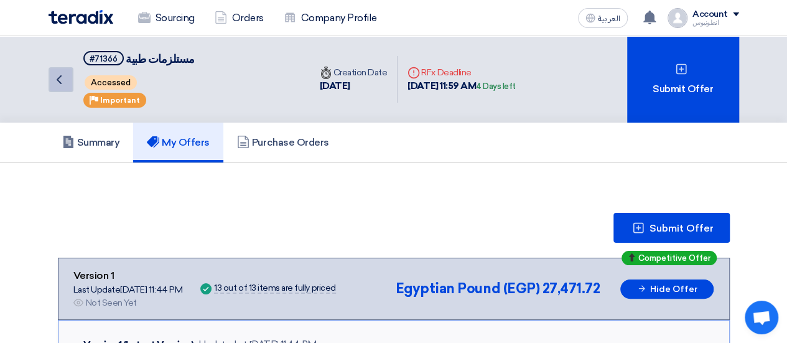
click at [57, 81] on icon "Back" at bounding box center [59, 79] width 15 height 15
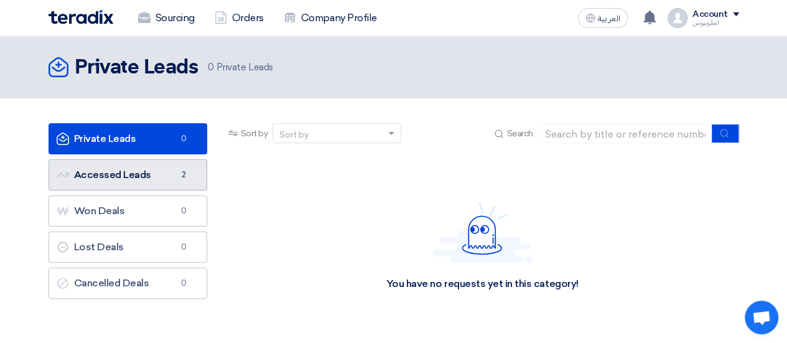
click at [164, 174] on link "Accessed Leads Accessed Leads 2" at bounding box center [128, 174] width 159 height 31
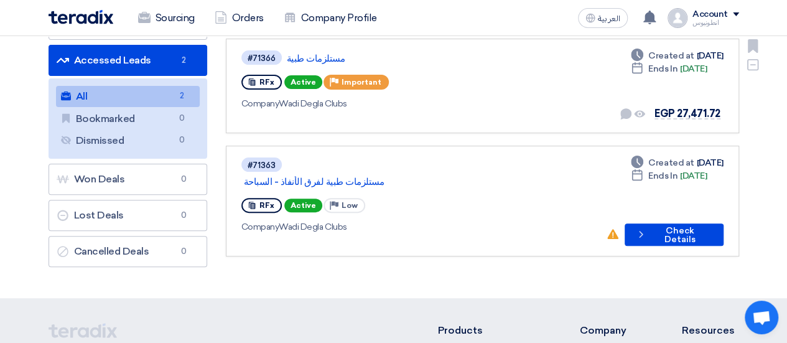
scroll to position [115, 0]
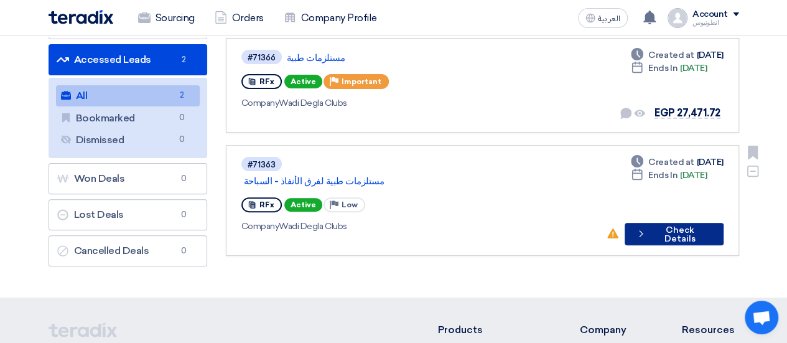
click at [667, 223] on button "Check details Check Details" at bounding box center [674, 234] width 98 height 22
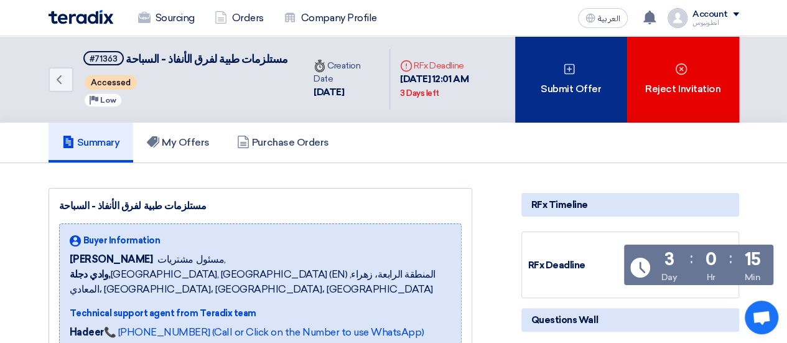
click at [568, 103] on div "Submit Offer" at bounding box center [571, 79] width 112 height 86
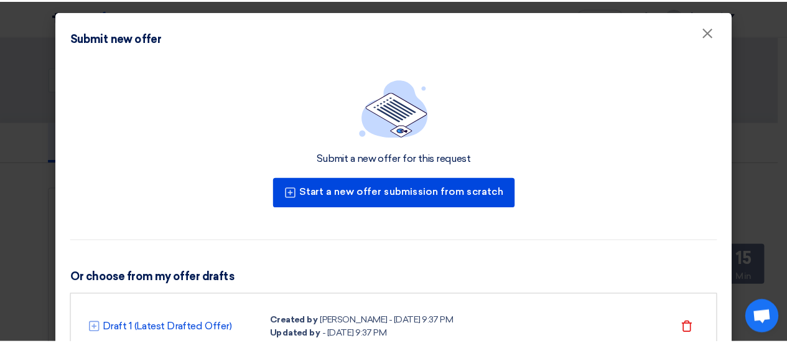
scroll to position [61, 0]
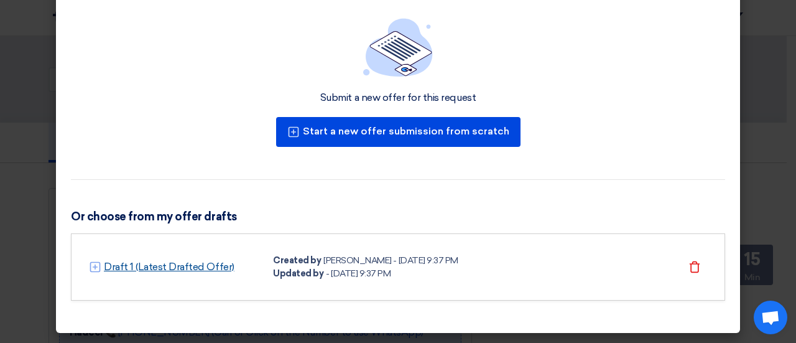
click at [204, 268] on link "Draft 1 (Latest Drafted Offer)" at bounding box center [169, 266] width 131 height 15
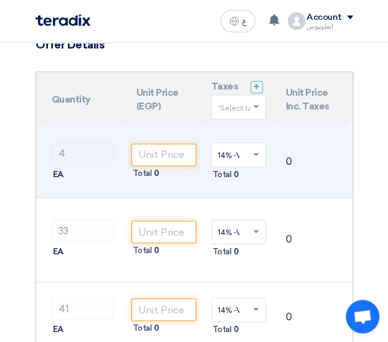
scroll to position [0, 224]
click at [174, 149] on input "number" at bounding box center [163, 155] width 65 height 22
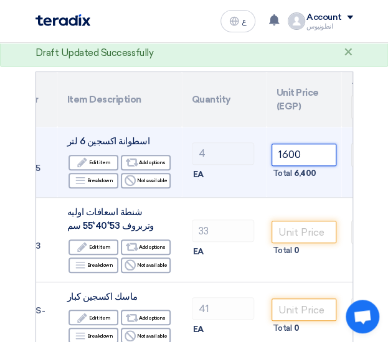
scroll to position [0, 83]
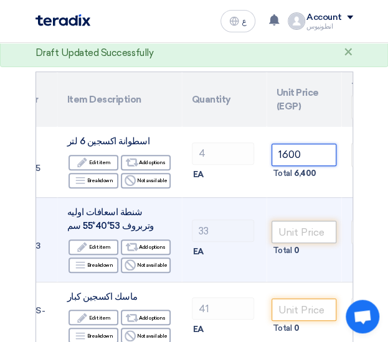
type input "1600"
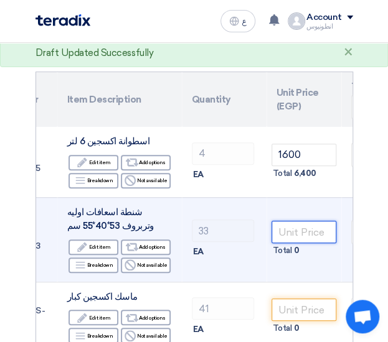
click at [299, 237] on input "number" at bounding box center [303, 232] width 65 height 22
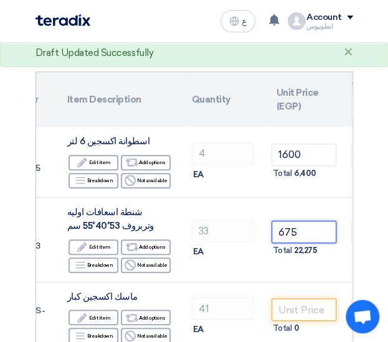
type input "675"
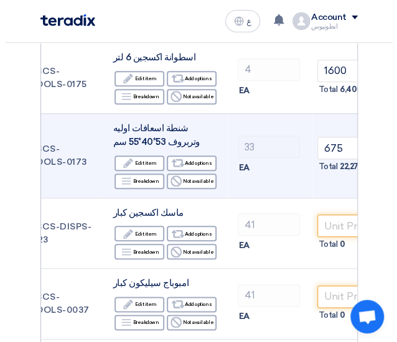
scroll to position [180, 0]
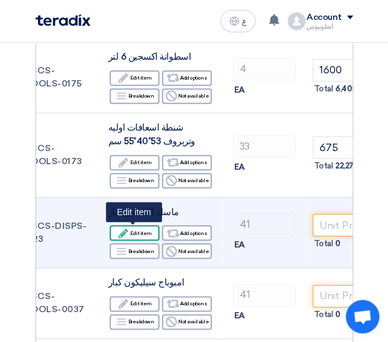
click at [141, 229] on div "Edit Edit item" at bounding box center [134, 233] width 50 height 16
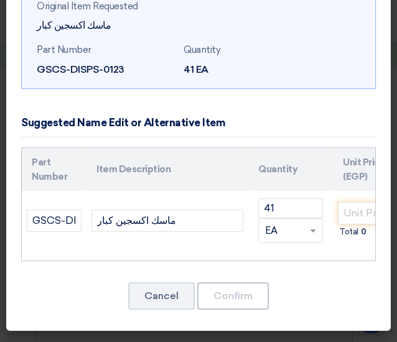
scroll to position [86, 0]
click at [181, 304] on button "Cancel" at bounding box center [161, 295] width 67 height 27
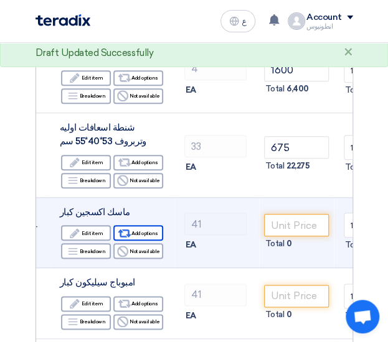
scroll to position [0, 91]
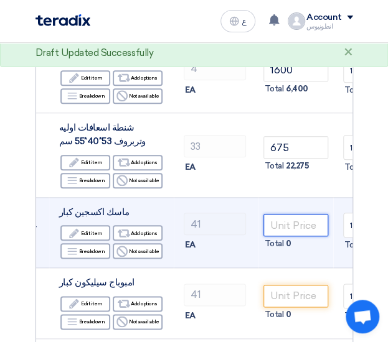
click at [307, 225] on input "number" at bounding box center [295, 225] width 65 height 22
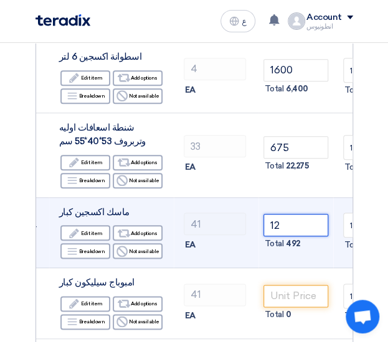
scroll to position [236, 0]
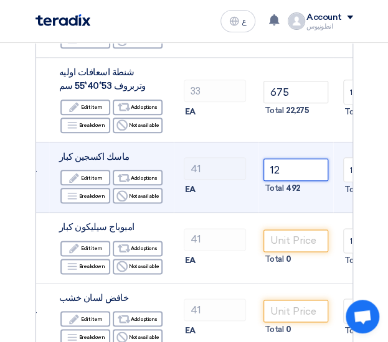
type input "1"
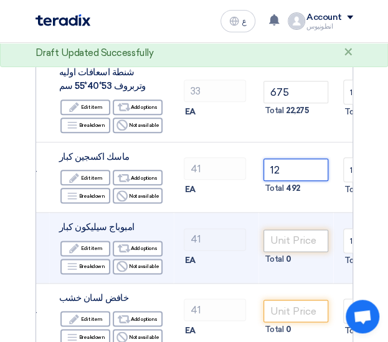
type input "12"
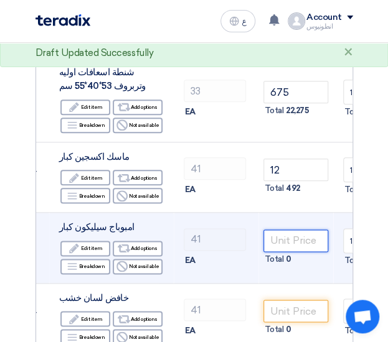
click at [302, 243] on input "number" at bounding box center [295, 241] width 65 height 22
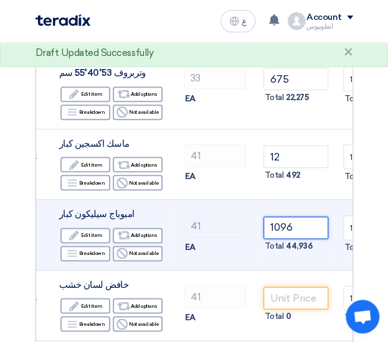
scroll to position [249, 0]
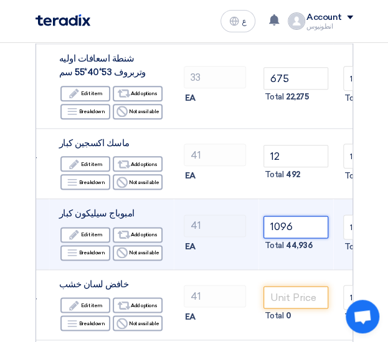
drag, startPoint x: 293, startPoint y: 223, endPoint x: 273, endPoint y: 225, distance: 20.6
click at [273, 225] on input "1096" at bounding box center [295, 227] width 65 height 22
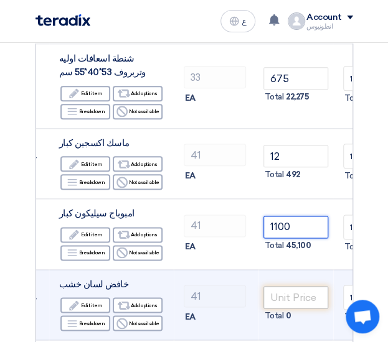
type input "1100"
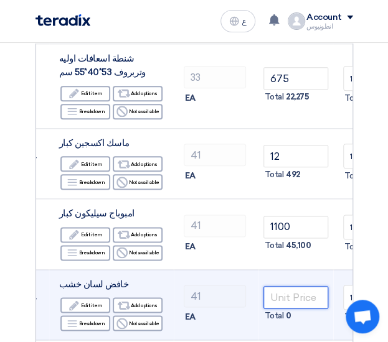
click at [295, 296] on input "number" at bounding box center [295, 297] width 65 height 22
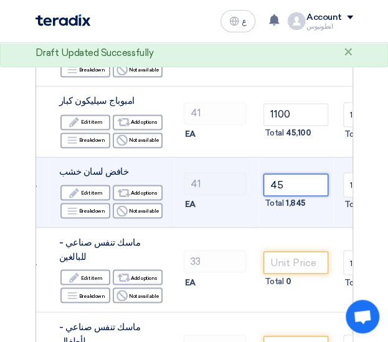
scroll to position [363, 0]
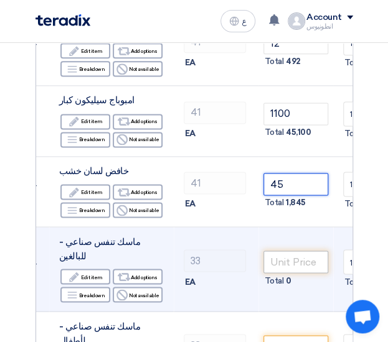
type input "45"
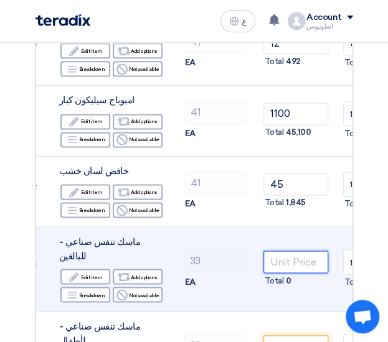
click at [285, 253] on input "number" at bounding box center [295, 262] width 65 height 22
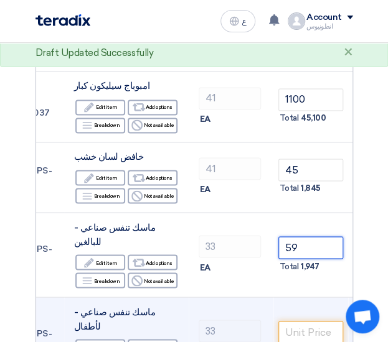
scroll to position [412, 0]
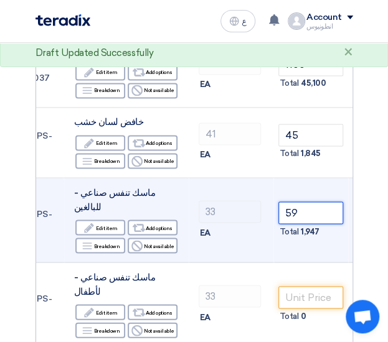
drag, startPoint x: 304, startPoint y: 205, endPoint x: 276, endPoint y: 202, distance: 27.5
click at [276, 202] on td "59 Total 1,947" at bounding box center [310, 220] width 75 height 85
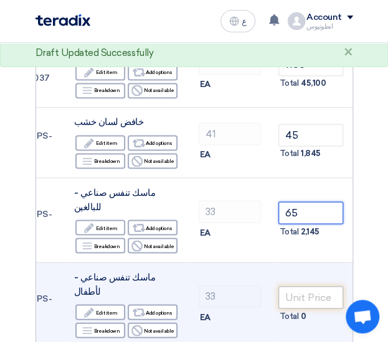
type input "65"
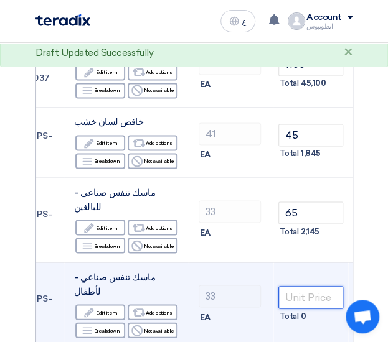
click at [306, 286] on input "number" at bounding box center [310, 297] width 65 height 22
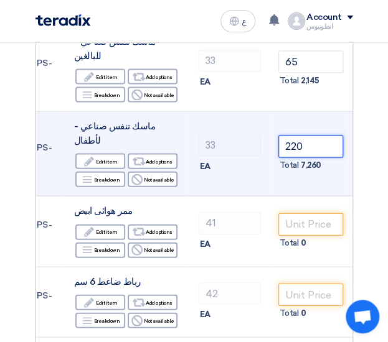
scroll to position [564, 0]
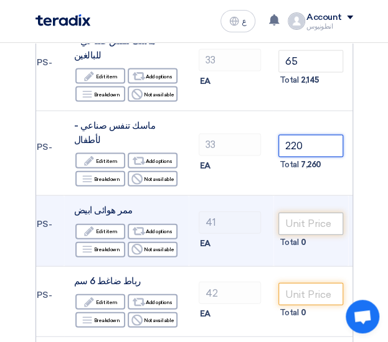
type input "220"
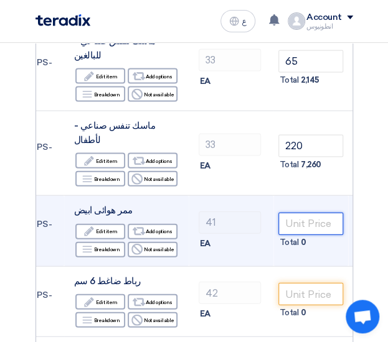
click at [309, 212] on input "number" at bounding box center [310, 223] width 65 height 22
type input "3"
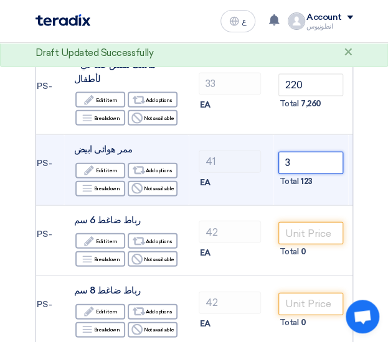
scroll to position [625, 0]
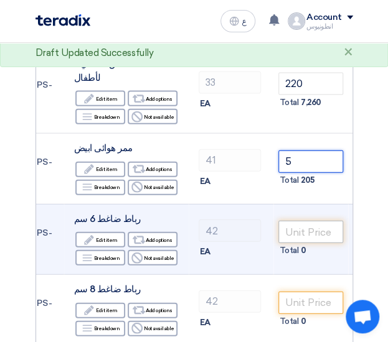
type input "5"
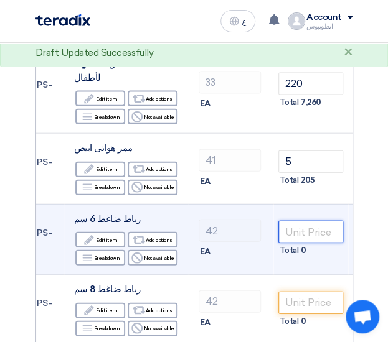
click at [310, 221] on input "number" at bounding box center [310, 232] width 65 height 22
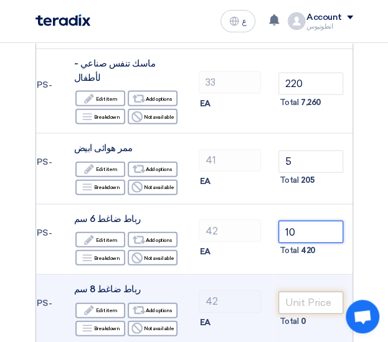
type input "10"
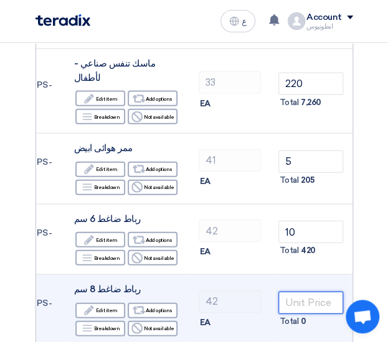
click at [322, 292] on input "number" at bounding box center [310, 303] width 65 height 22
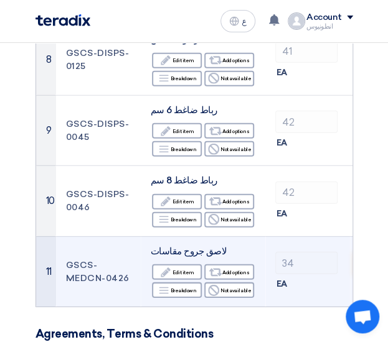
scroll to position [735, 0]
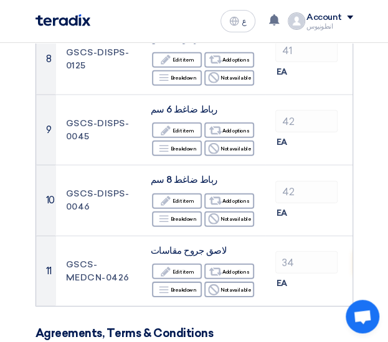
type input "15"
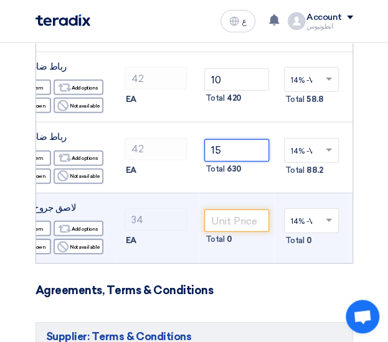
scroll to position [778, 0]
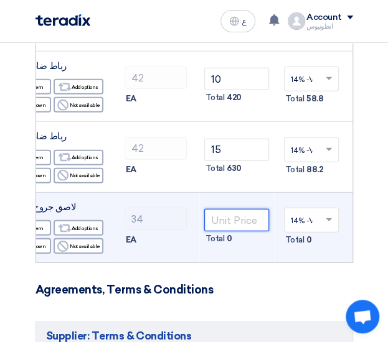
click at [249, 209] on input "number" at bounding box center [236, 220] width 65 height 22
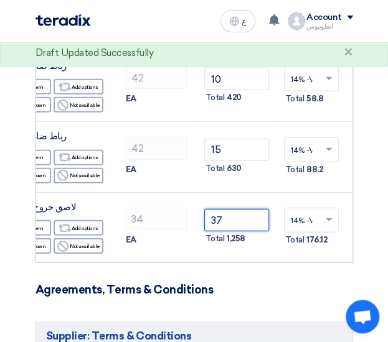
type input "37"
click at [265, 255] on form "Offer Details # Part Number Item Description Quantity Unit Price (EGP) Taxes + …" at bounding box center [193, 262] width 317 height 1814
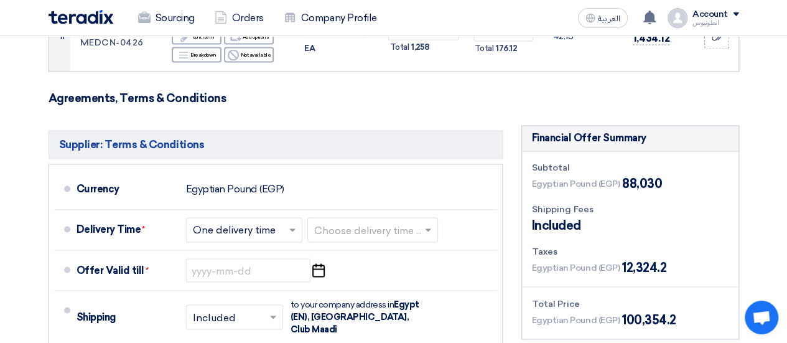
scroll to position [943, 0]
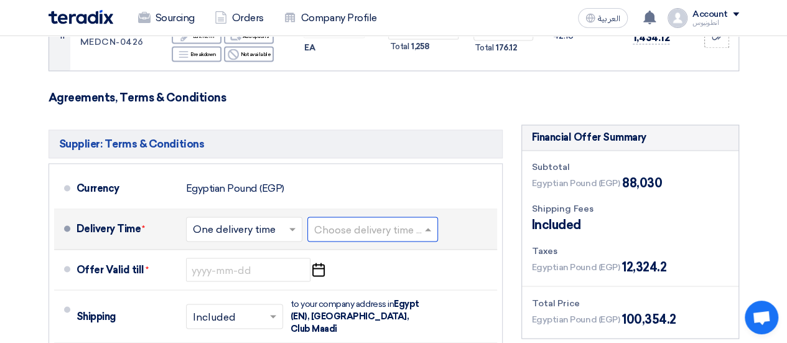
click at [418, 225] on input "text" at bounding box center [373, 230] width 118 height 18
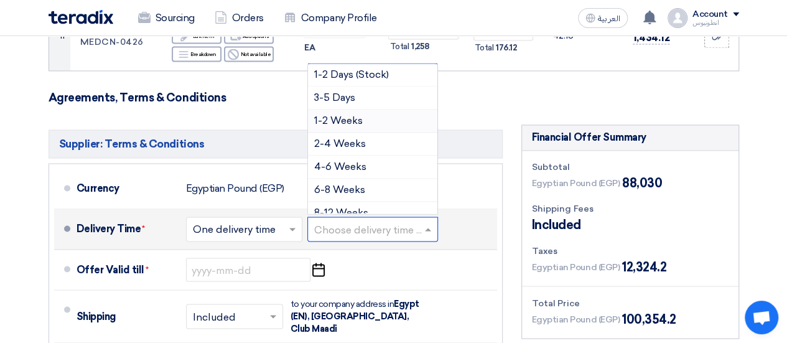
click at [365, 113] on div "1-2 Weeks" at bounding box center [372, 120] width 129 height 23
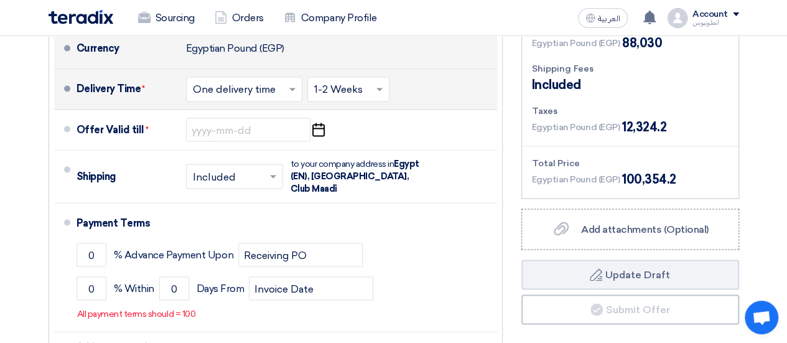
scroll to position [1083, 0]
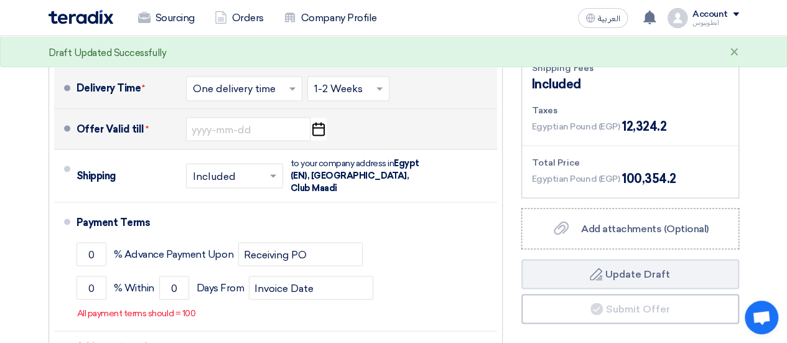
click at [322, 126] on icon "Pick a date" at bounding box center [318, 129] width 17 height 22
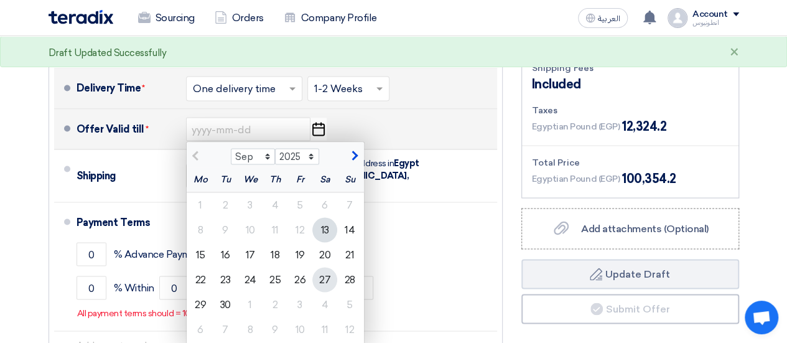
click at [320, 276] on div "27" at bounding box center [324, 279] width 25 height 25
type input "[DATE]"
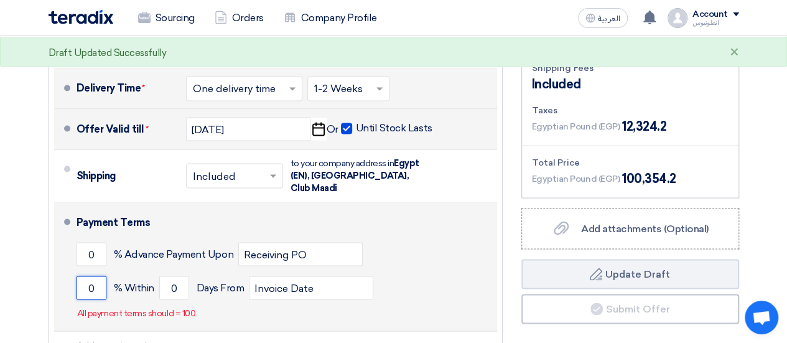
click at [95, 276] on input "0" at bounding box center [92, 288] width 30 height 24
type input "0"
type input "100"
click at [179, 276] on input "0" at bounding box center [174, 288] width 30 height 24
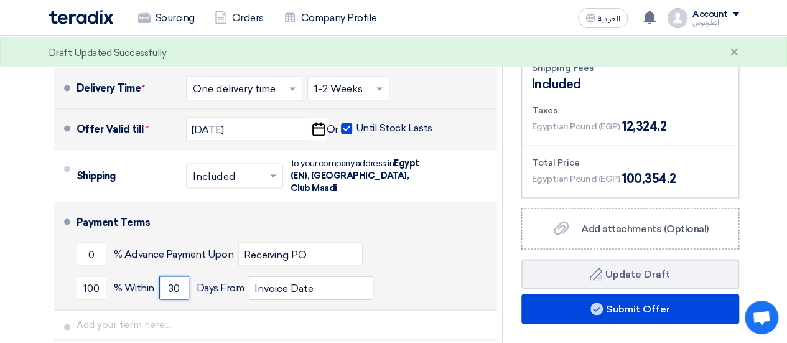
type input "30"
drag, startPoint x: 321, startPoint y: 274, endPoint x: 220, endPoint y: 281, distance: 101.0
click at [220, 281] on div "100 % [DATE] From Invoice Date" at bounding box center [285, 288] width 416 height 34
type input "ٌ"
type input "r"
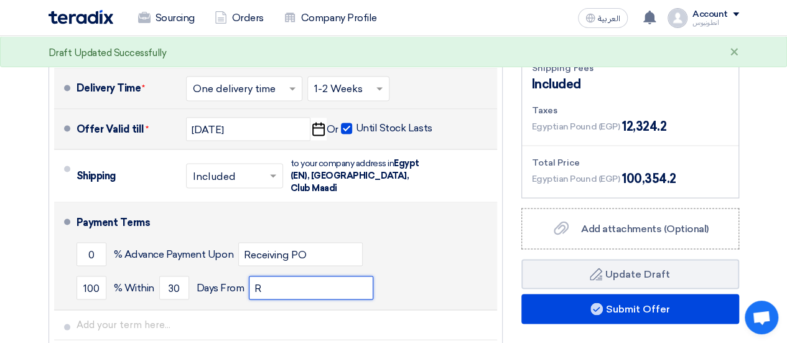
type input "Receiving order"
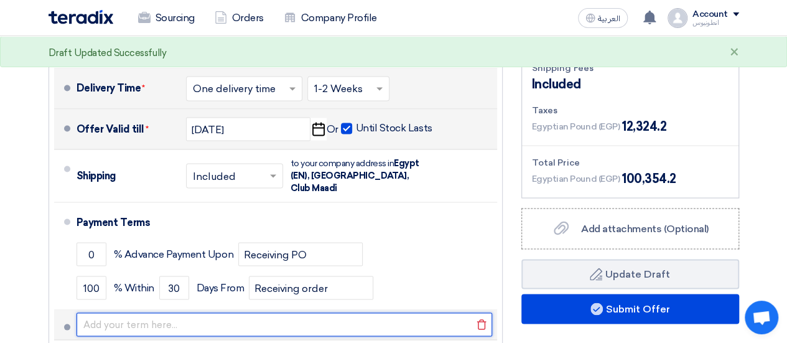
click at [208, 312] on input "text" at bounding box center [285, 324] width 416 height 24
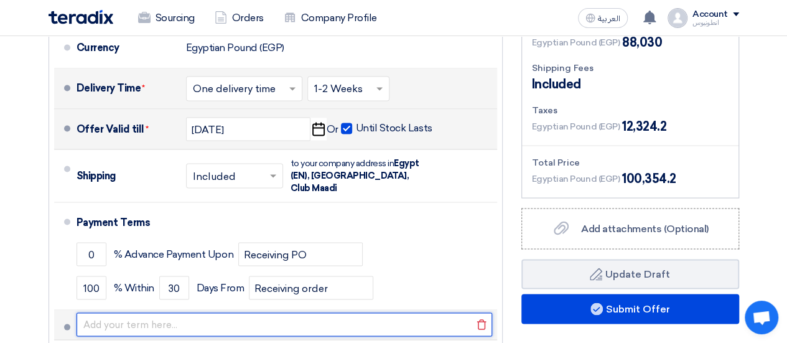
type input "Cheque with a date of one month upon receiving order"
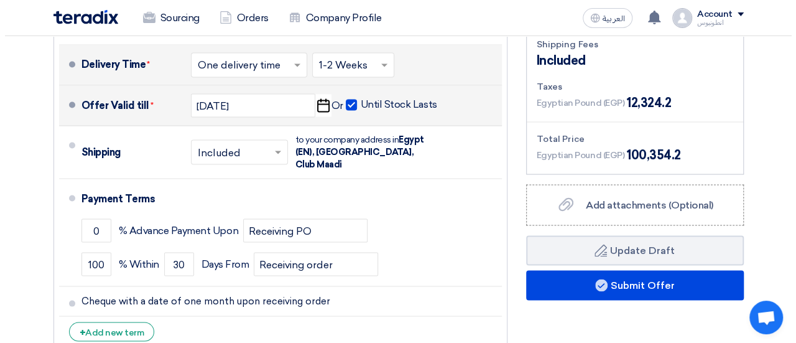
scroll to position [1106, 0]
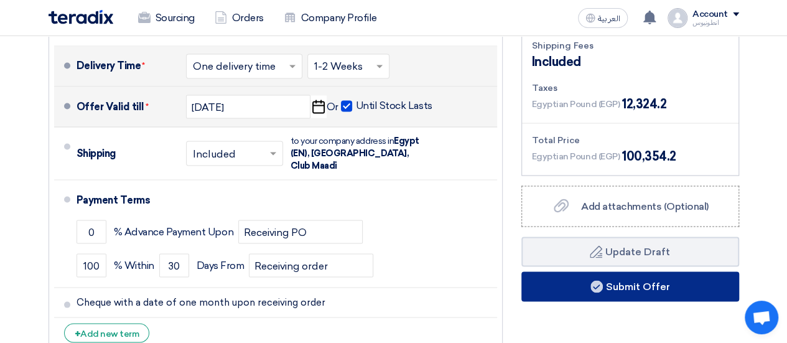
click at [635, 286] on button "Submit Offer" at bounding box center [630, 286] width 218 height 30
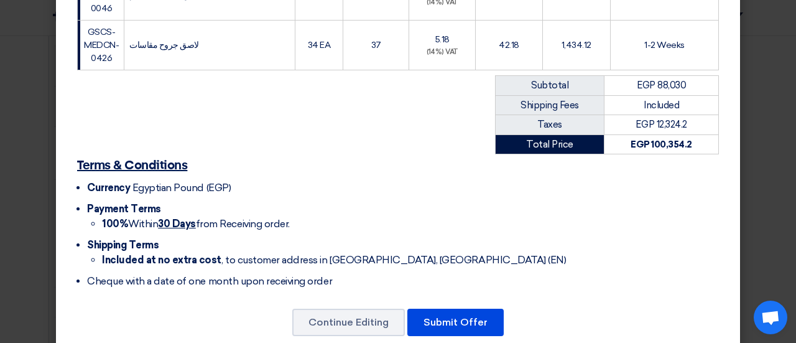
scroll to position [763, 0]
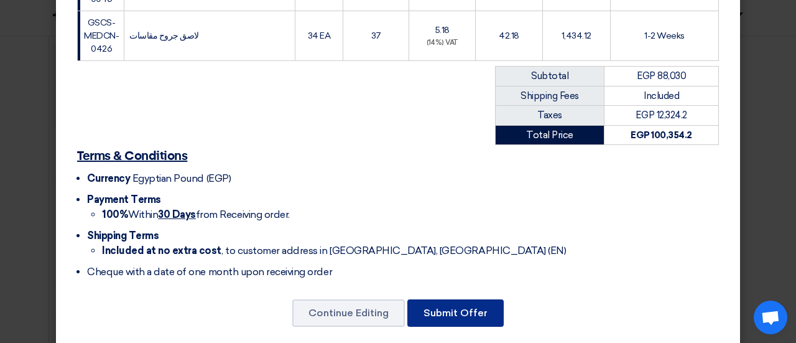
click at [445, 299] on button "Submit Offer" at bounding box center [456, 312] width 96 height 27
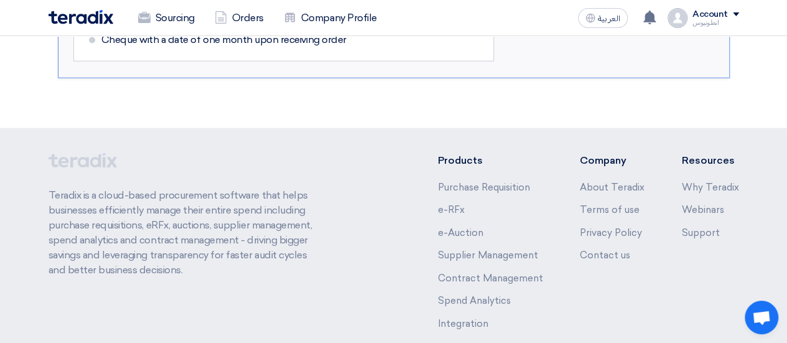
scroll to position [1340, 0]
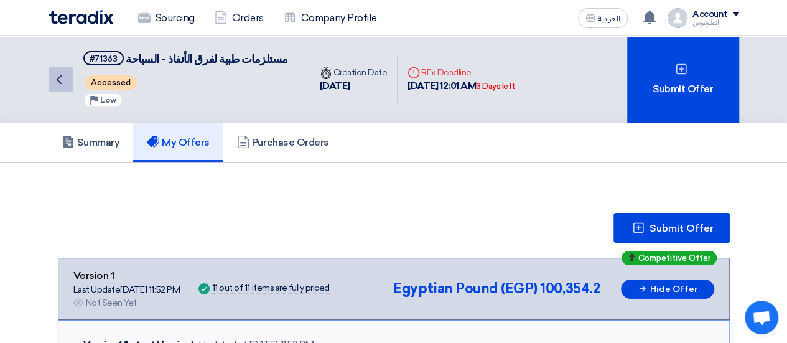
click at [49, 80] on link "Back" at bounding box center [61, 79] width 25 height 25
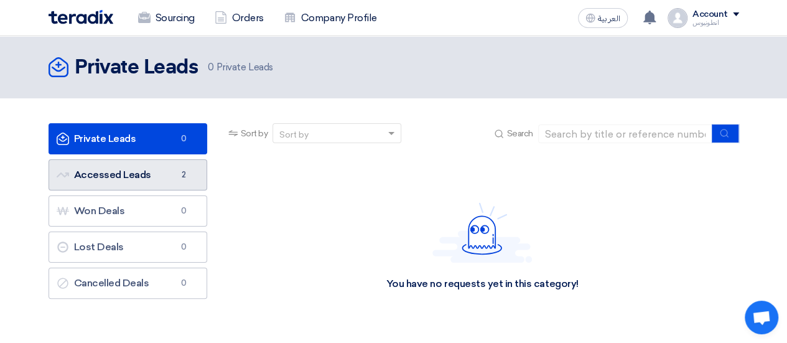
click at [144, 172] on link "Accessed Leads Accessed Leads 2" at bounding box center [128, 174] width 159 height 31
